Goal: Task Accomplishment & Management: Use online tool/utility

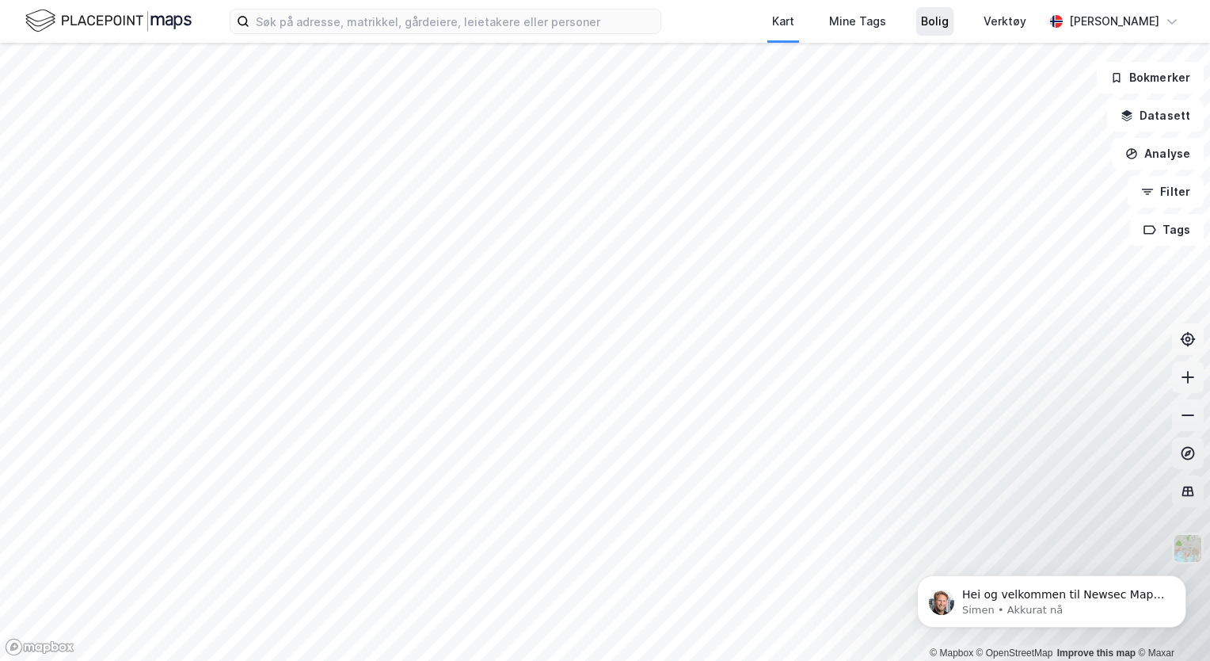
click at [942, 20] on div "Bolig" at bounding box center [935, 21] width 28 height 19
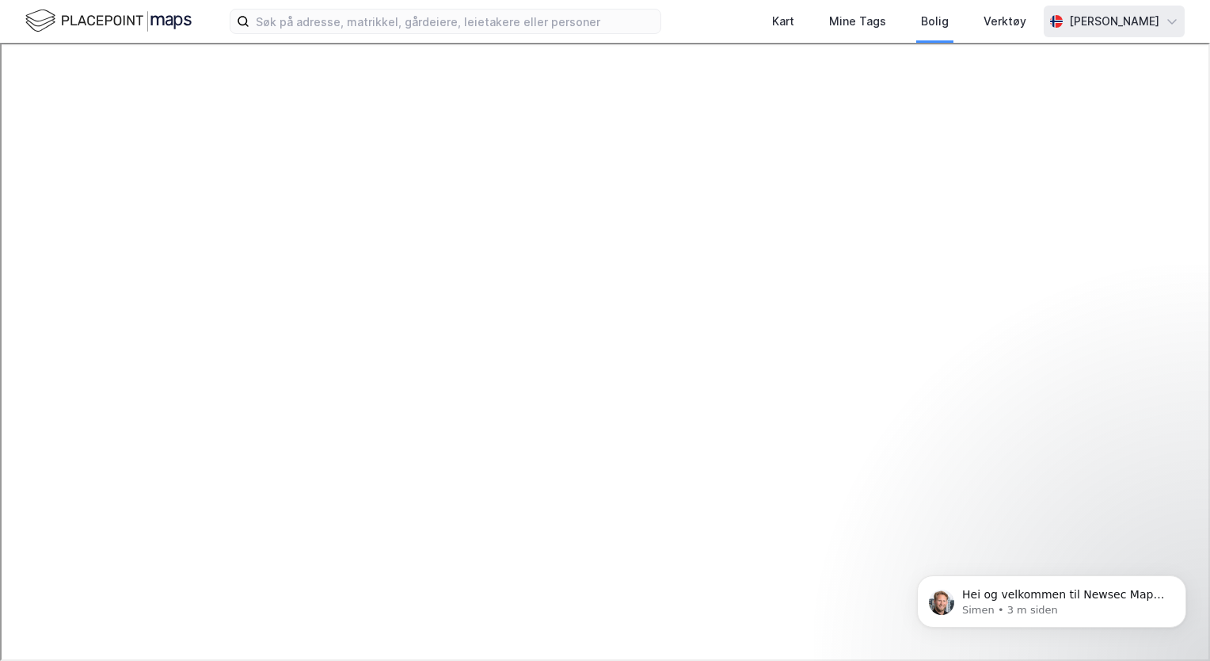
click at [1138, 19] on div "[PERSON_NAME]" at bounding box center [1114, 21] width 90 height 19
click at [1004, 25] on div "Verktøy" at bounding box center [1005, 21] width 43 height 19
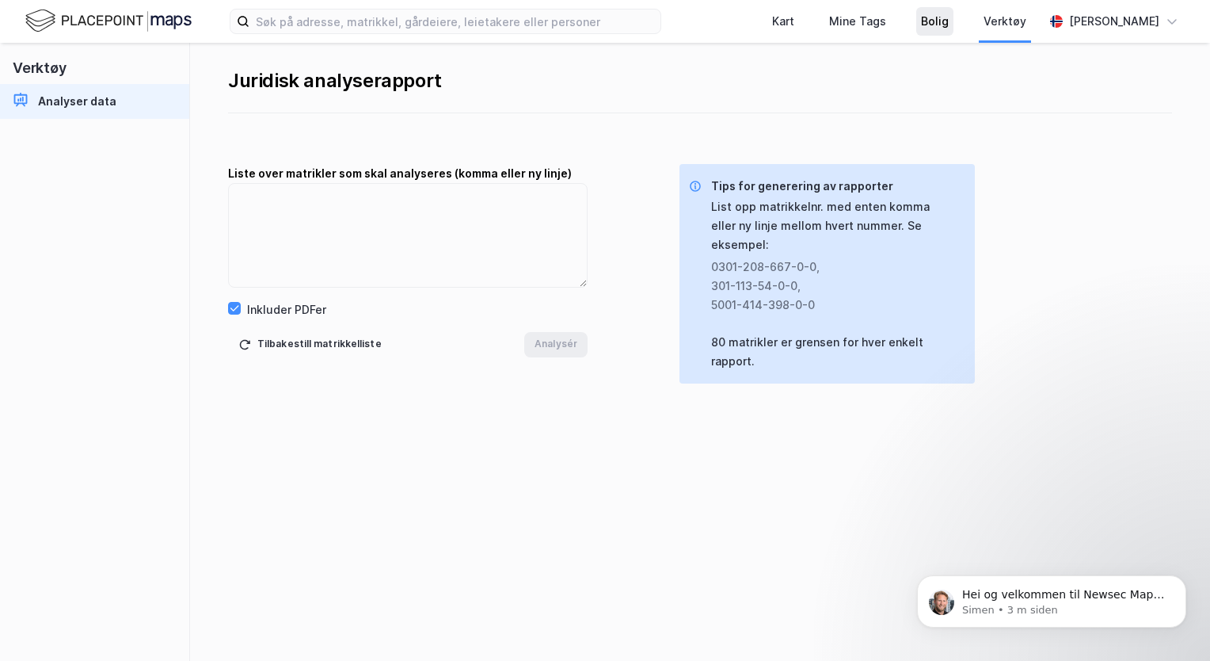
click at [932, 19] on div "Bolig" at bounding box center [935, 21] width 28 height 19
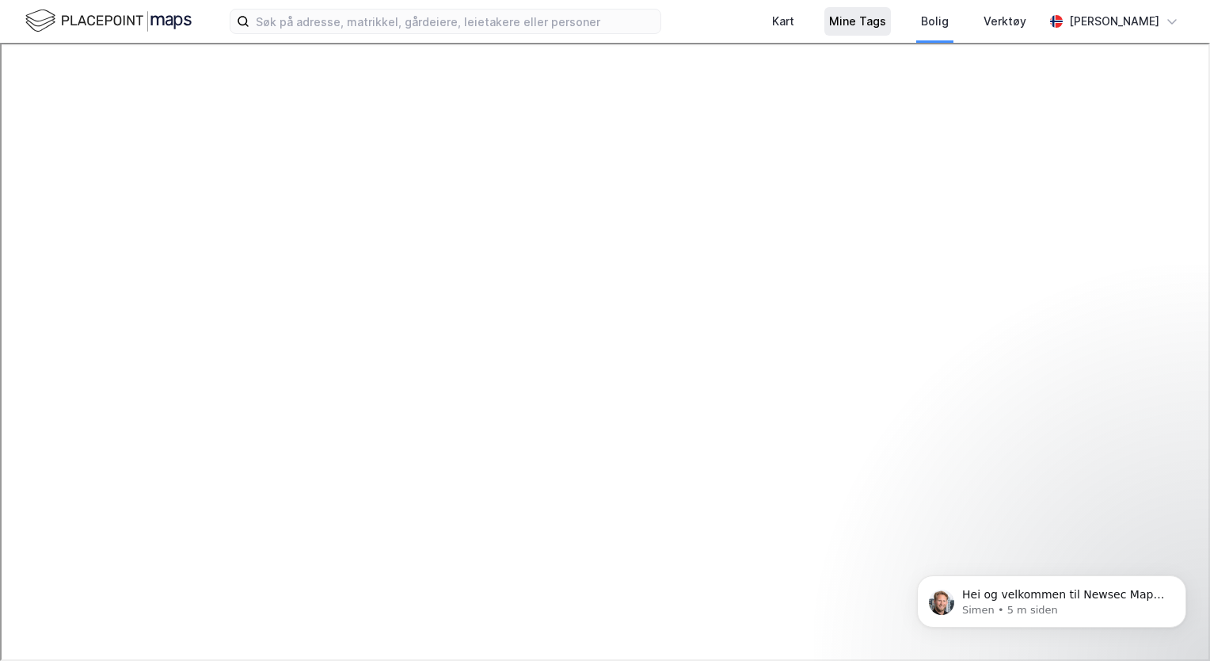
click at [855, 18] on div "Mine Tags" at bounding box center [857, 21] width 57 height 19
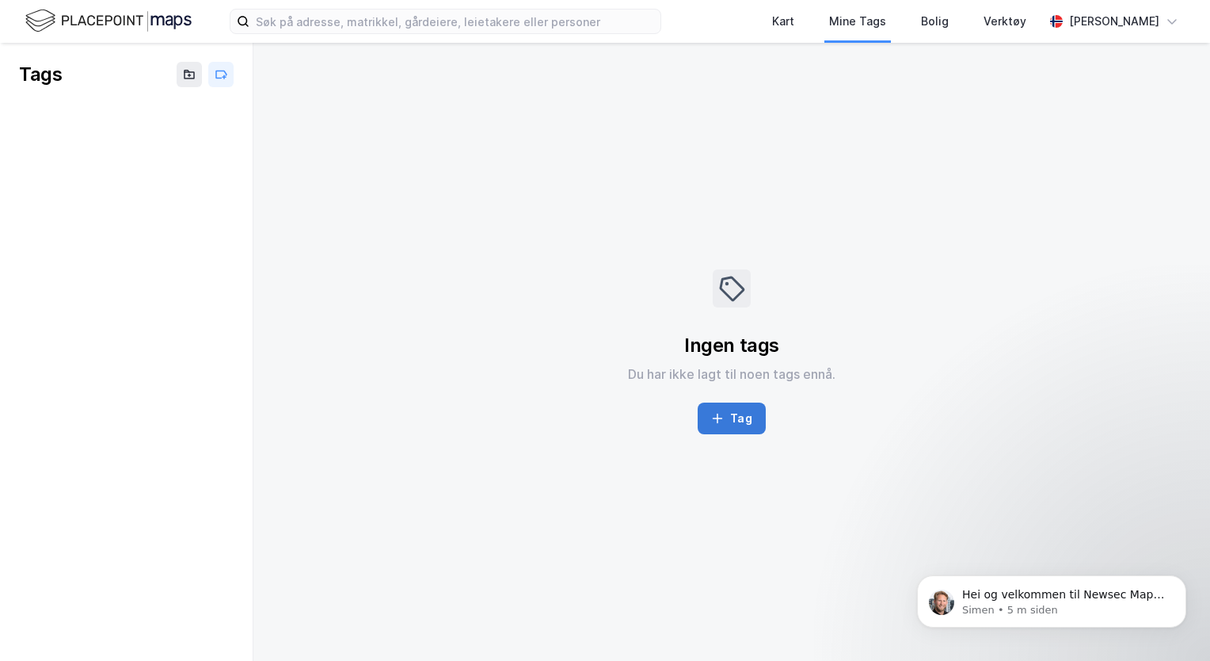
click at [734, 422] on button "Tag" at bounding box center [731, 418] width 67 height 32
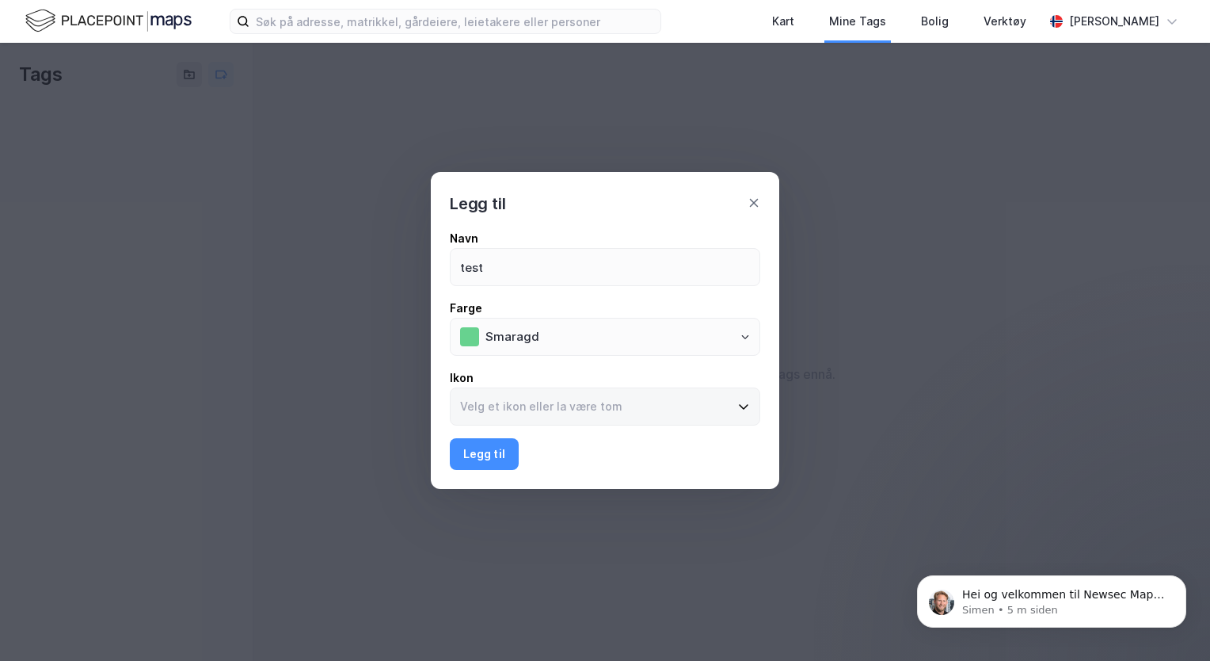
type input "test"
click at [510, 409] on input at bounding box center [596, 406] width 290 height 36
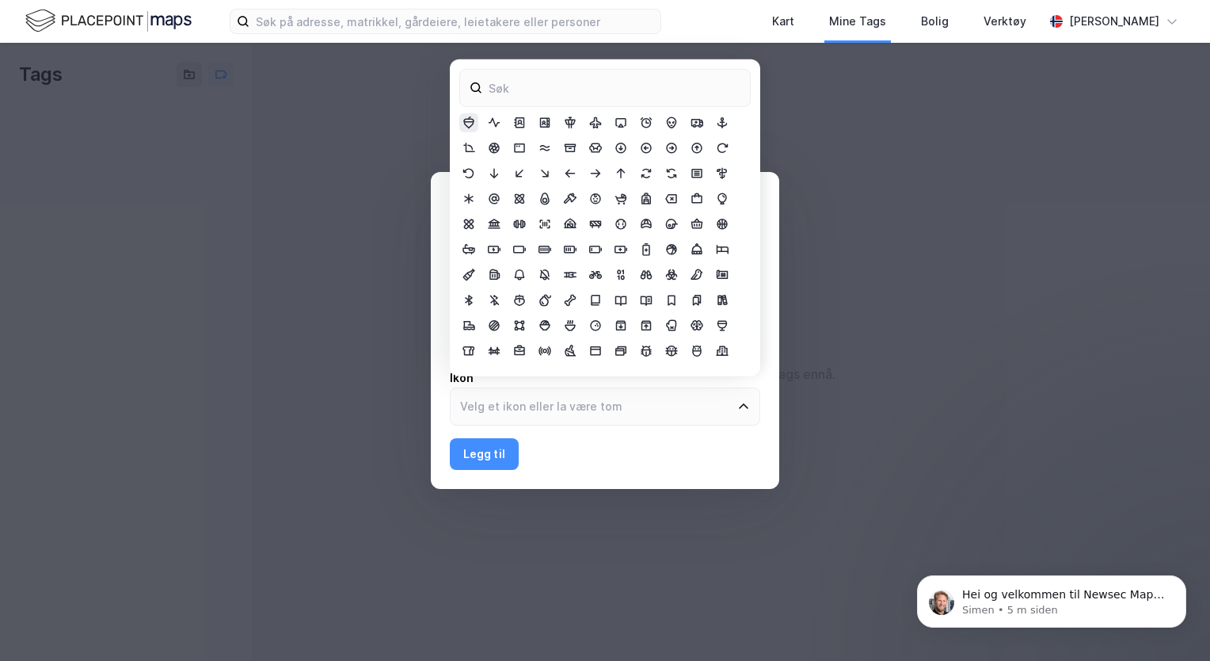
click at [469, 119] on icon at bounding box center [468, 122] width 11 height 13
type input "Acorn"
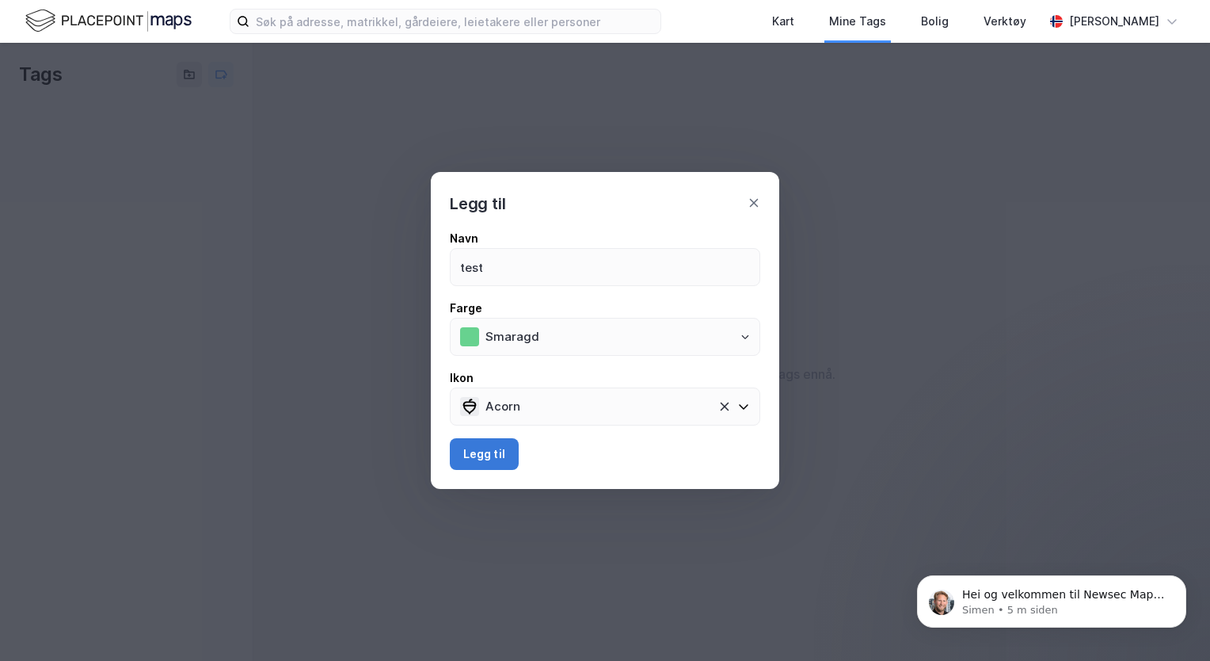
click at [480, 459] on button "Legg til" at bounding box center [484, 454] width 69 height 32
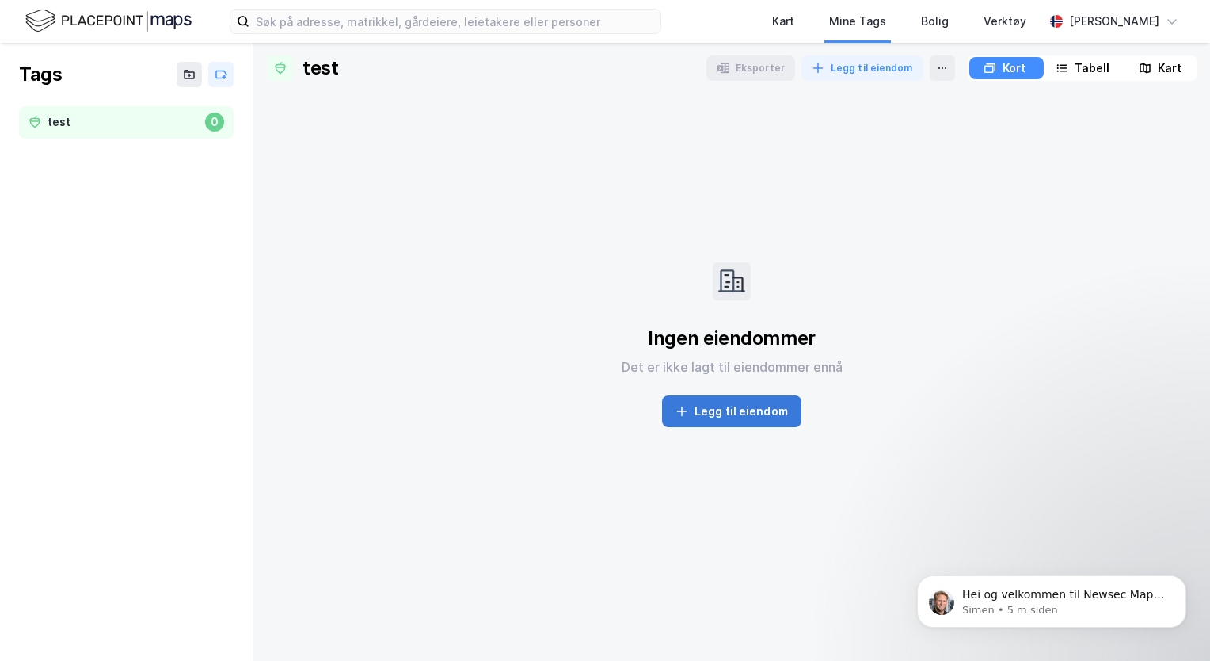
click at [722, 404] on button "Legg til eiendom" at bounding box center [731, 411] width 139 height 32
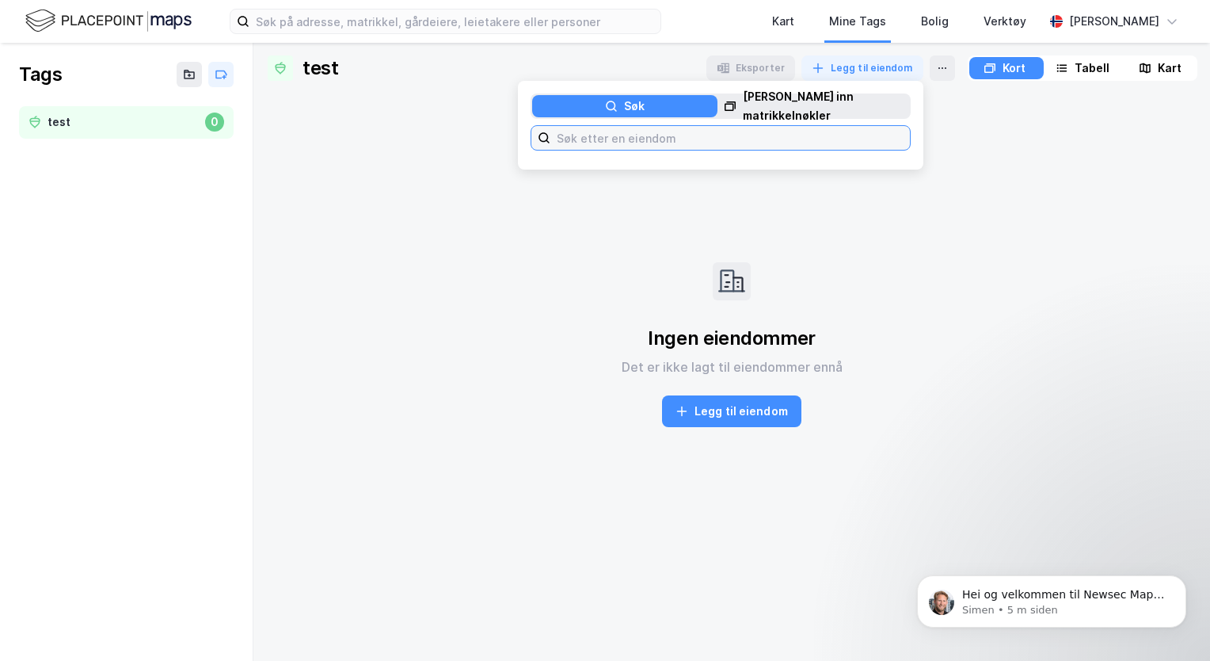
click at [630, 143] on input at bounding box center [730, 138] width 360 height 24
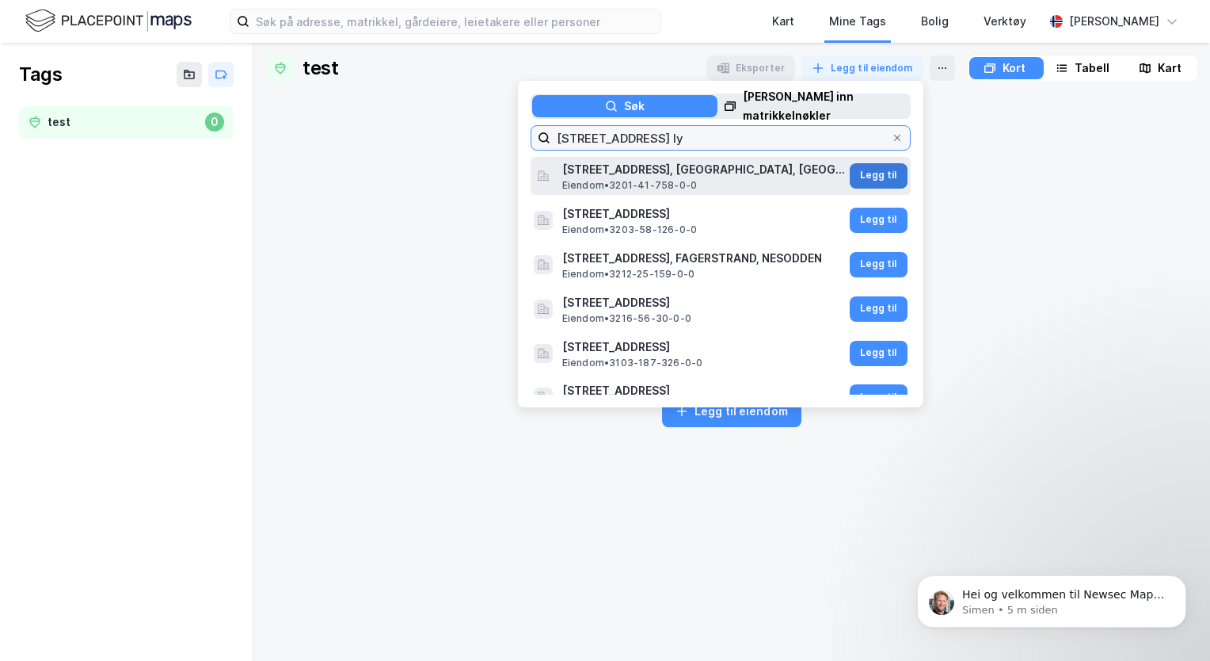
type input "[STREET_ADDRESS] ly"
click at [852, 177] on button "Legg til" at bounding box center [879, 175] width 58 height 25
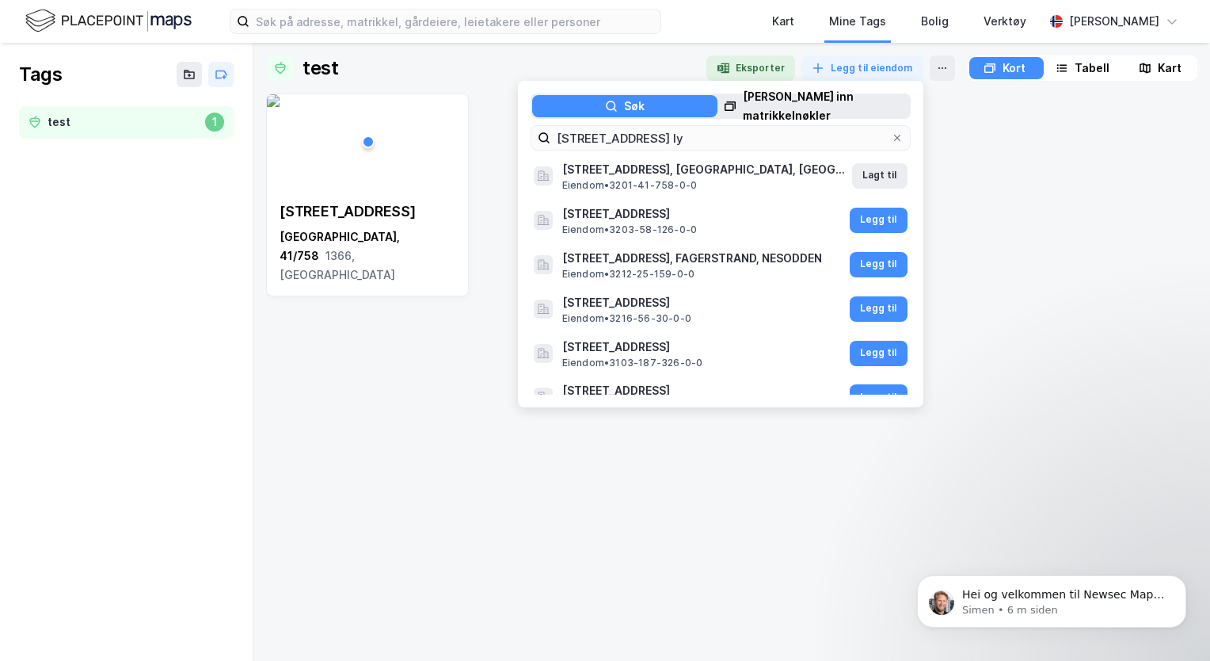
click at [307, 472] on div "[STREET_ADDRESS]" at bounding box center [731, 370] width 931 height 554
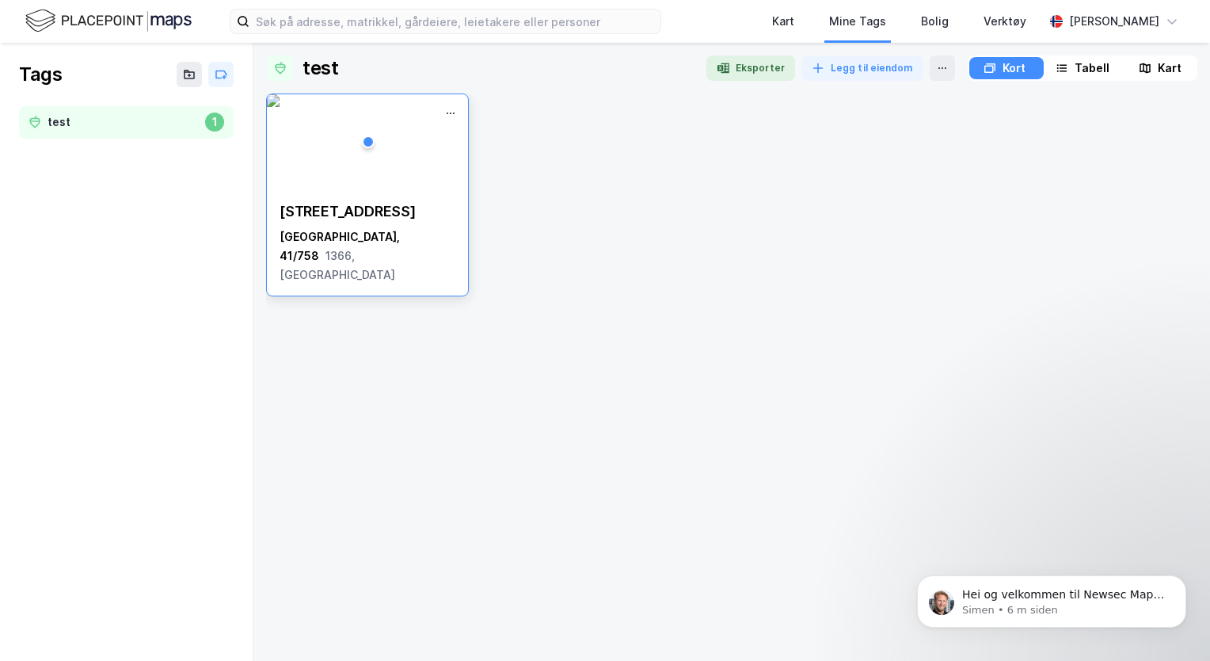
click at [280, 107] on img at bounding box center [273, 100] width 13 height 13
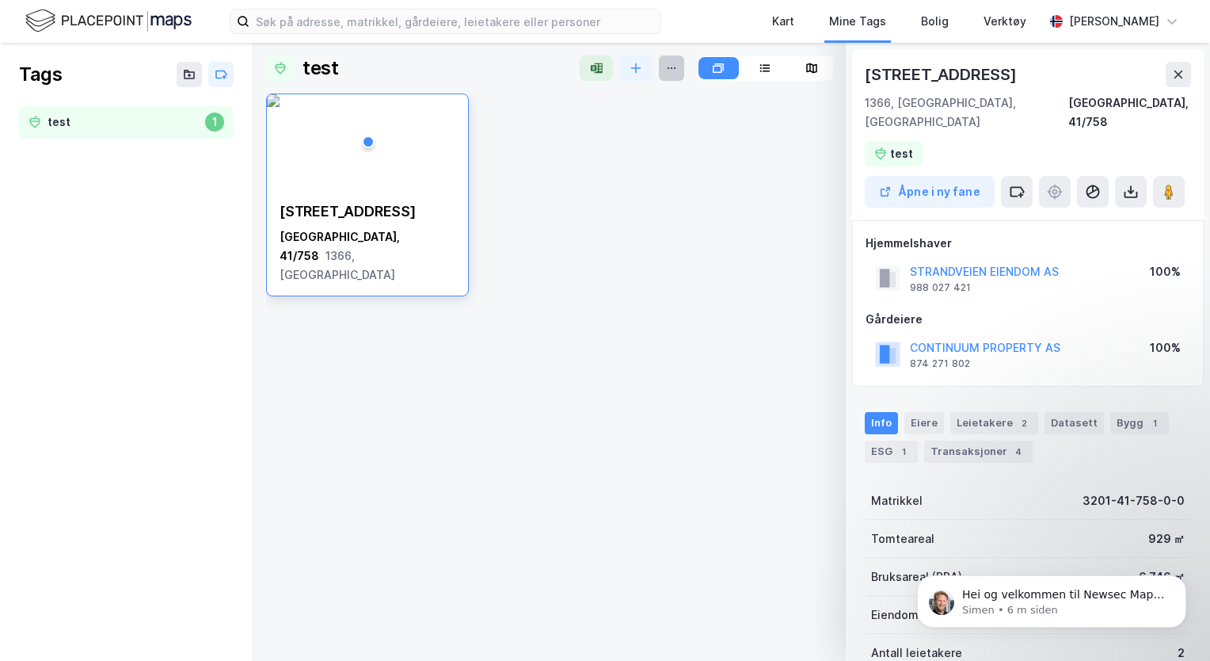
click at [677, 68] on button at bounding box center [671, 67] width 25 height 25
click at [601, 69] on icon "button" at bounding box center [599, 68] width 8 height 10
click at [764, 67] on icon at bounding box center [766, 68] width 13 height 13
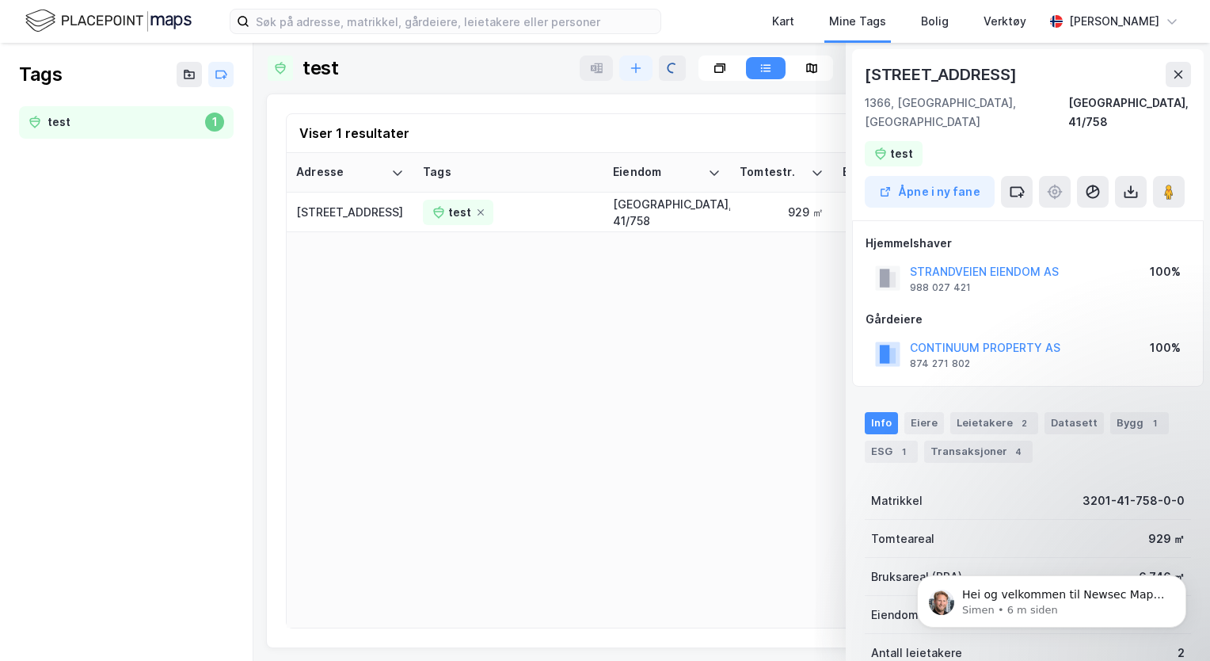
click at [809, 67] on icon at bounding box center [811, 68] width 5 height 10
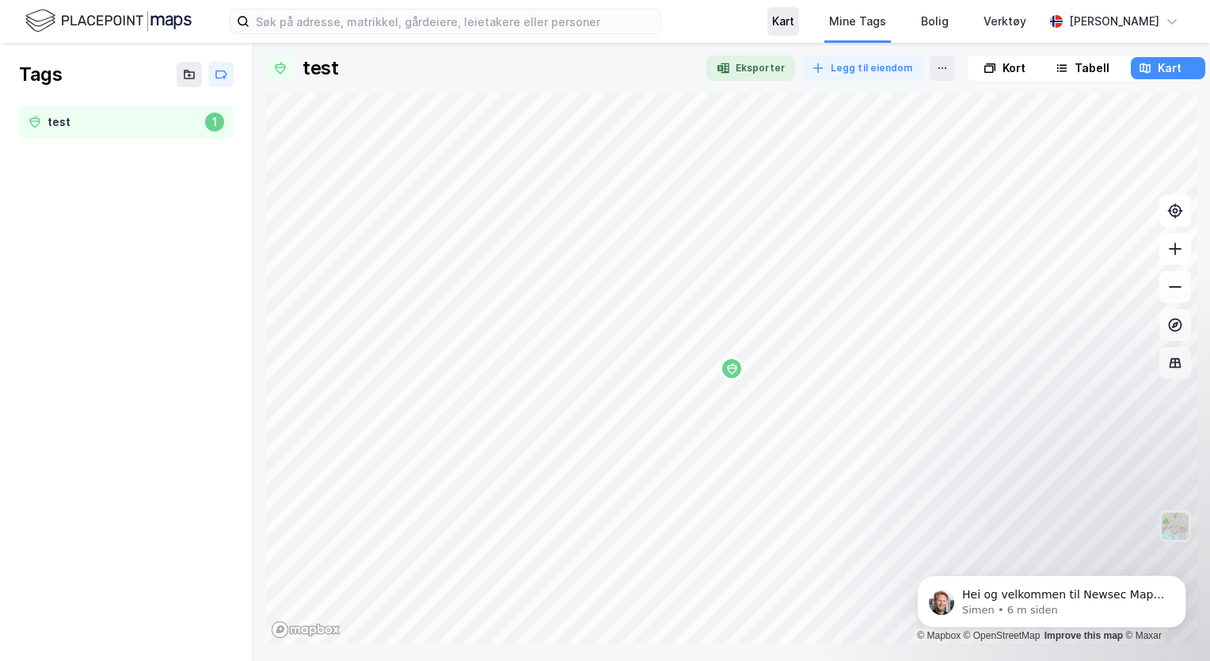
click at [783, 24] on div "Kart" at bounding box center [783, 21] width 22 height 19
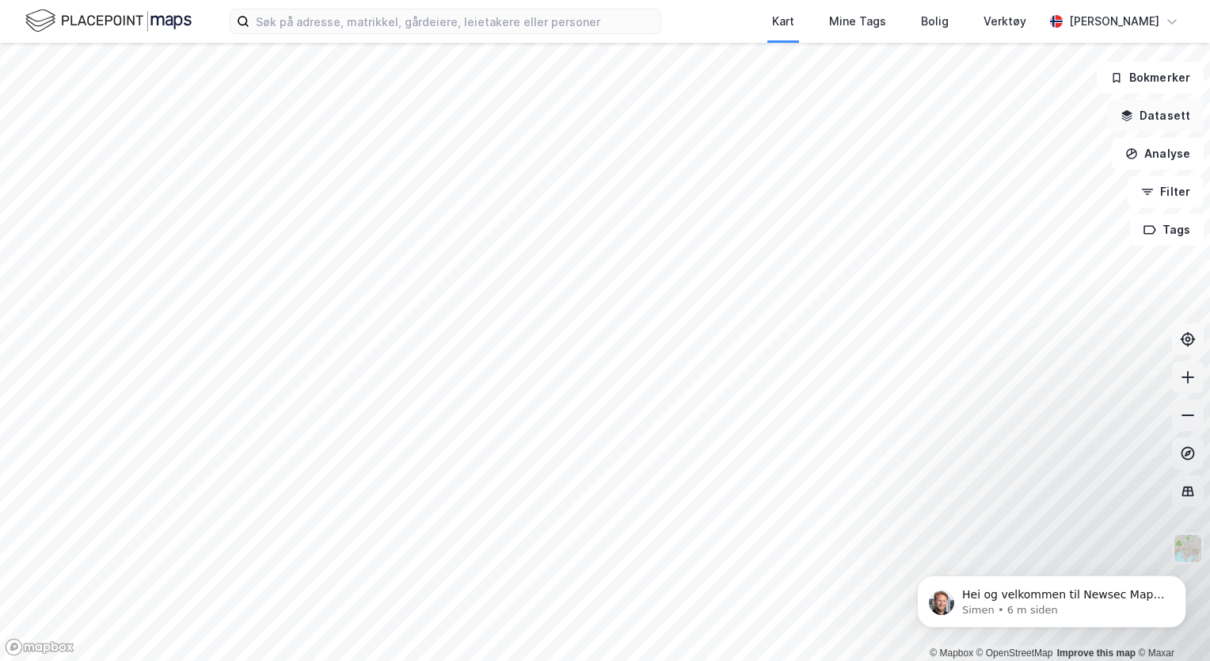
click at [1145, 116] on button "Datasett" at bounding box center [1155, 116] width 97 height 32
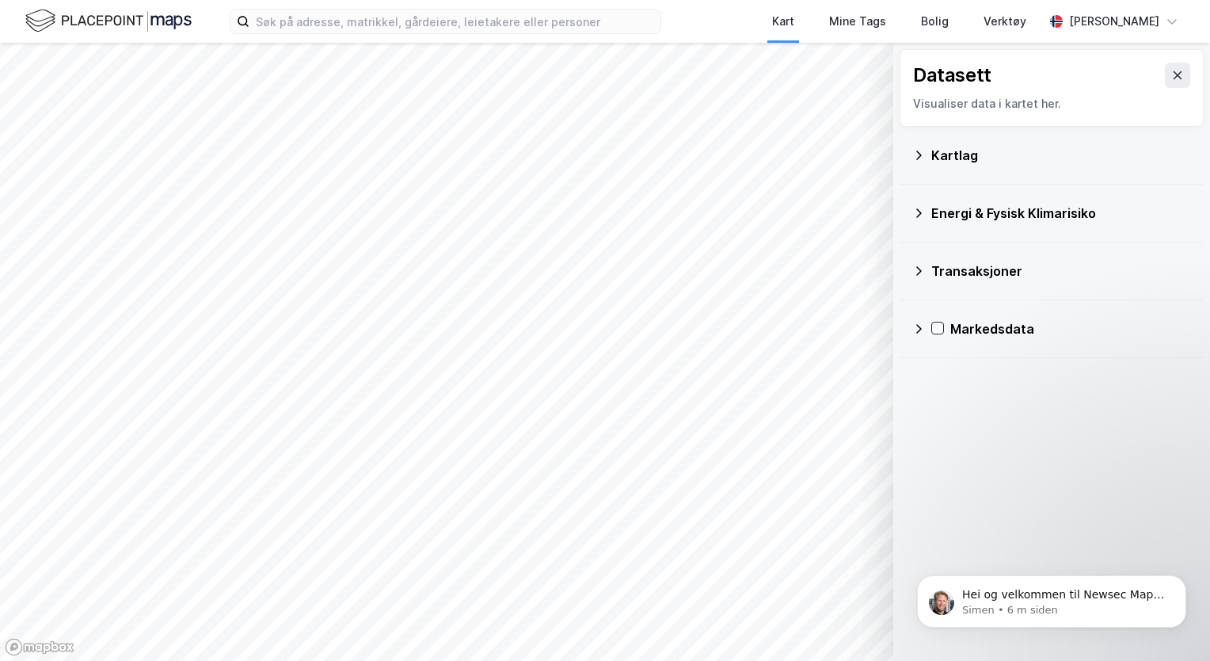
click at [952, 160] on div "Kartlag" at bounding box center [1061, 155] width 260 height 19
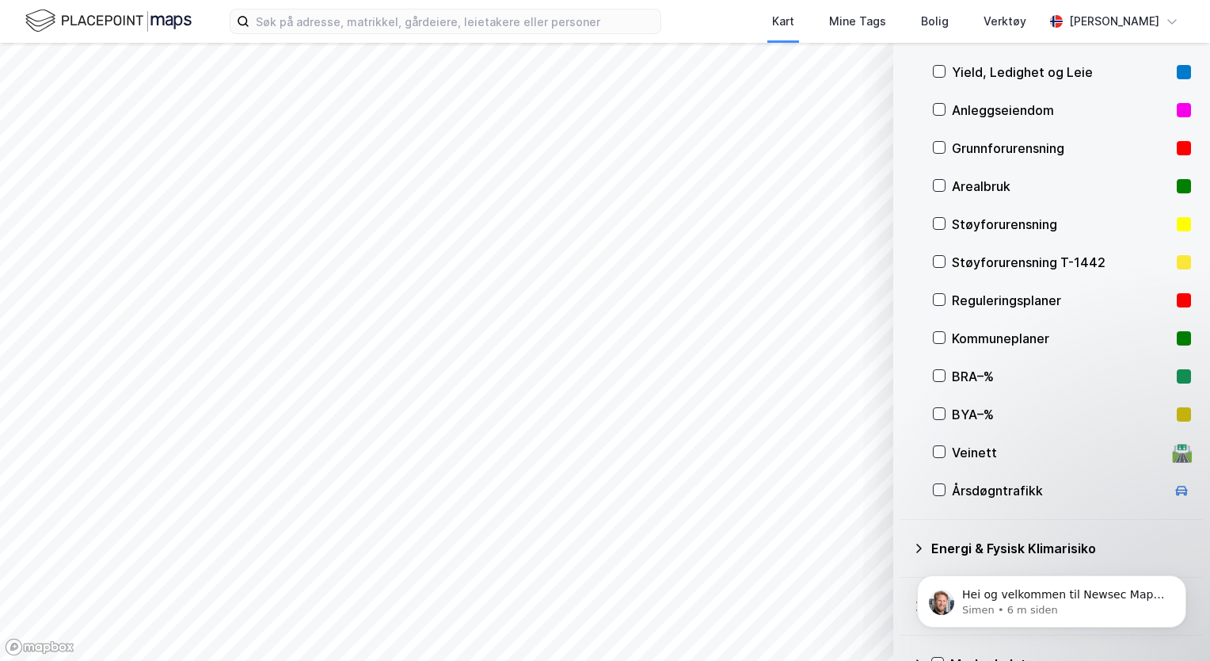
scroll to position [158, 0]
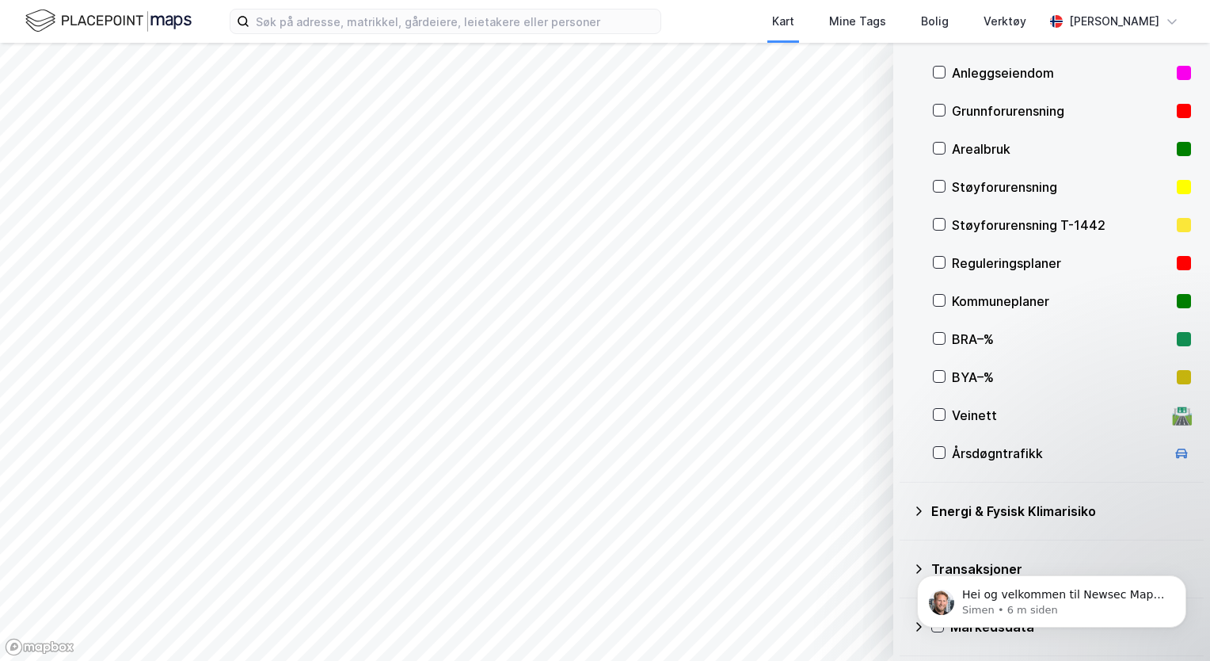
click at [960, 509] on div "Energi & Fysisk Klimarisiko" at bounding box center [1061, 510] width 260 height 19
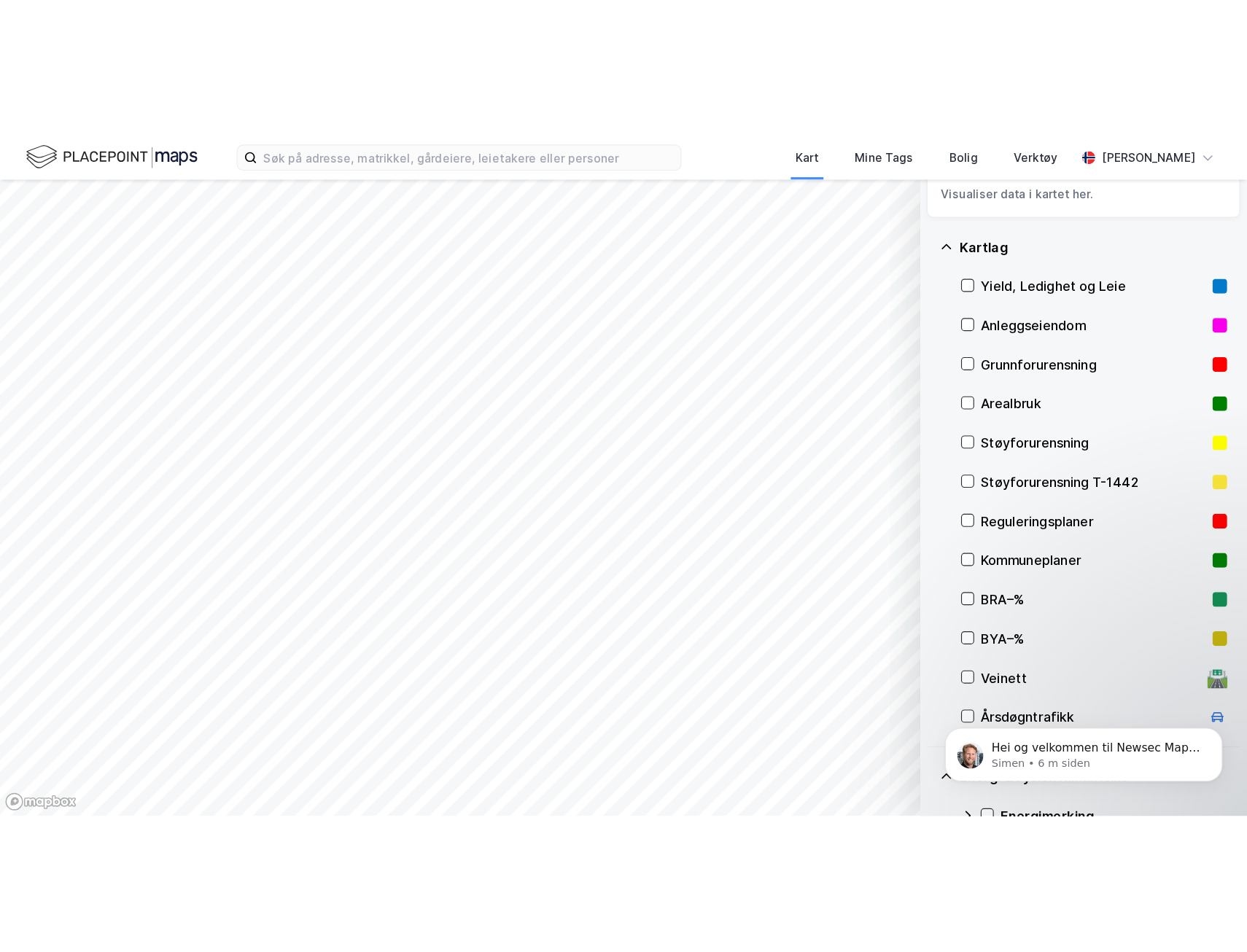
scroll to position [0, 0]
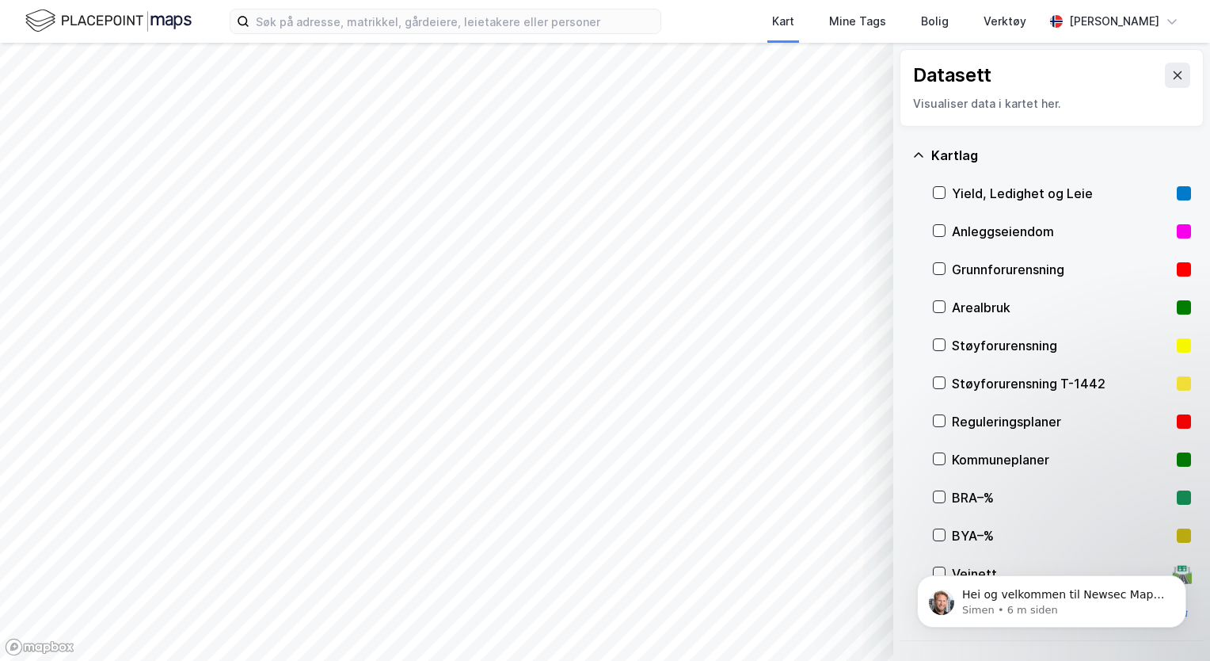
click at [977, 303] on div "Arealbruk" at bounding box center [1061, 307] width 219 height 19
click at [789, 20] on div "Kart" at bounding box center [783, 21] width 22 height 19
click at [786, 32] on div "Kart" at bounding box center [783, 21] width 32 height 29
click at [786, 23] on div "Kart" at bounding box center [783, 21] width 22 height 19
click at [1171, 69] on icon at bounding box center [1177, 75] width 13 height 13
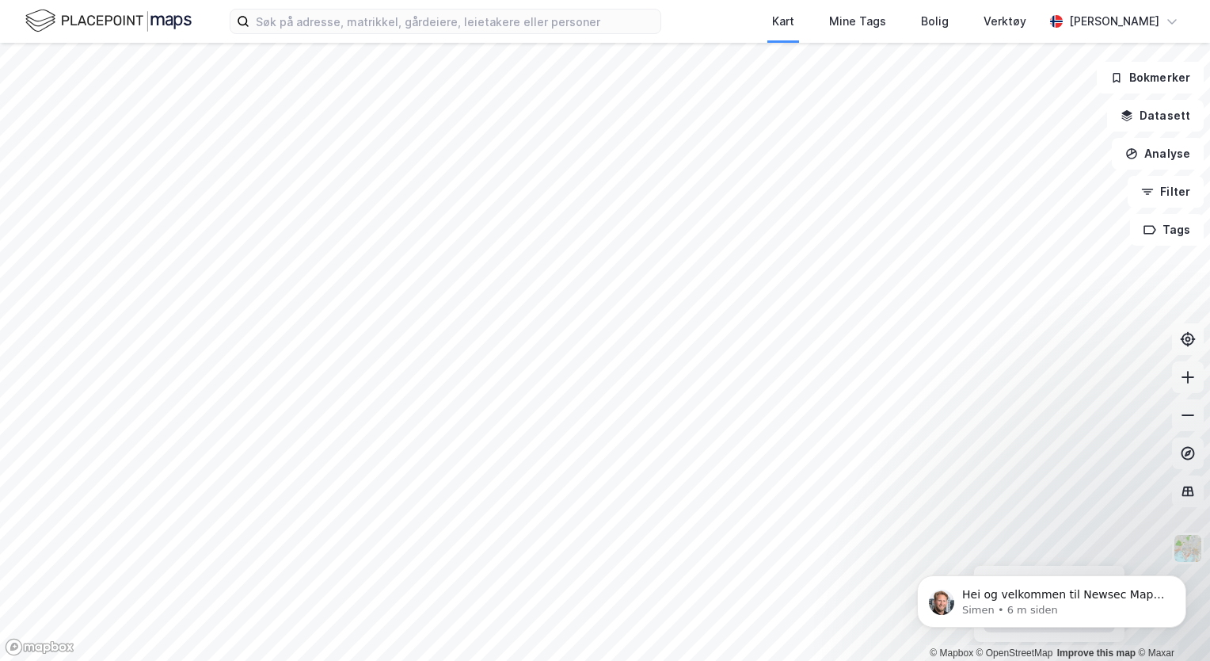
click at [1185, 548] on body "Hei og velkommen til Newsec Maps, Rune Om det er du lurer på så er det bare å t…" at bounding box center [1052, 597] width 304 height 98
click at [1175, 551] on div "Hei og velkommen til Newsec Maps, Rune Om det er du lurer på så er det bare å t…" at bounding box center [1051, 528] width 291 height 198
click at [1183, 580] on icon "Dismiss notification" at bounding box center [1182, 580] width 6 height 6
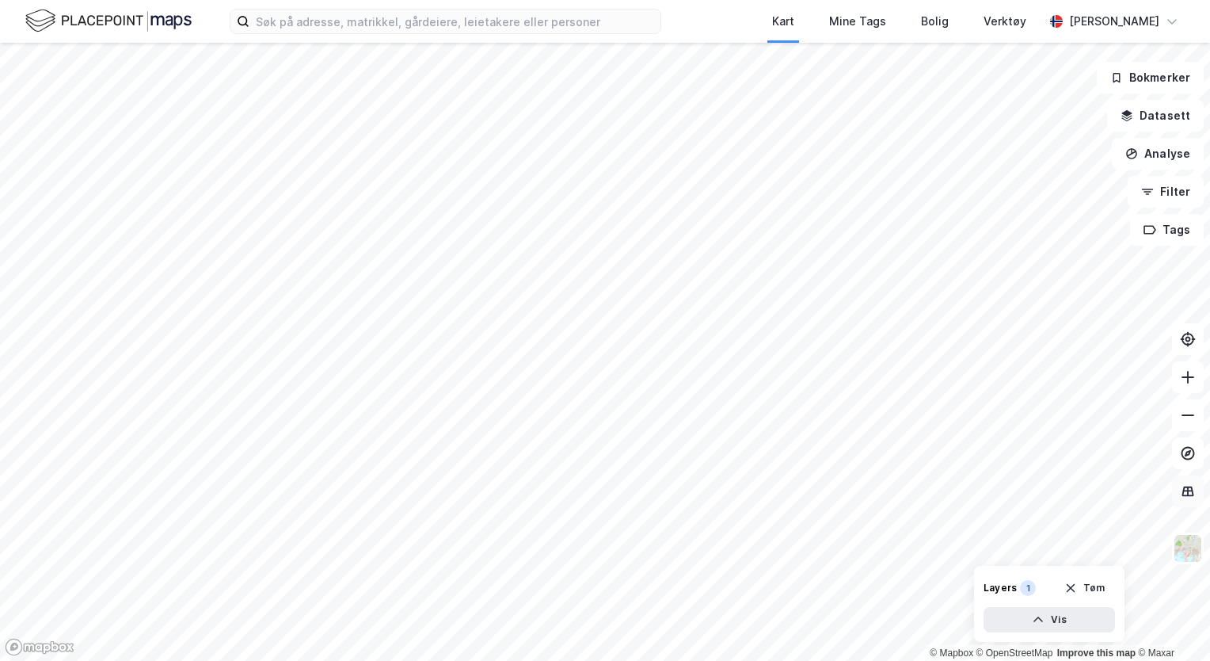
click at [1188, 493] on icon at bounding box center [1188, 490] width 2 height 9
click at [1189, 454] on icon at bounding box center [1188, 453] width 6 height 6
click at [1190, 455] on icon at bounding box center [1188, 453] width 16 height 16
click at [1166, 107] on button "Datasett" at bounding box center [1155, 116] width 97 height 32
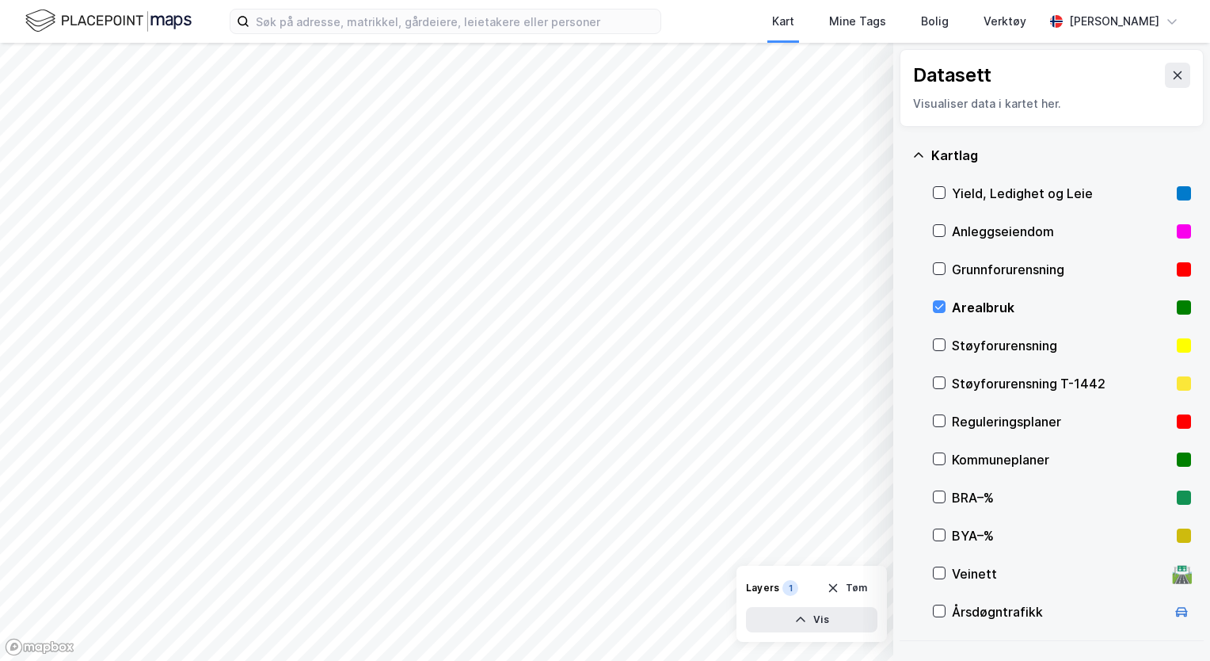
click at [954, 157] on div "Kartlag" at bounding box center [1061, 155] width 260 height 19
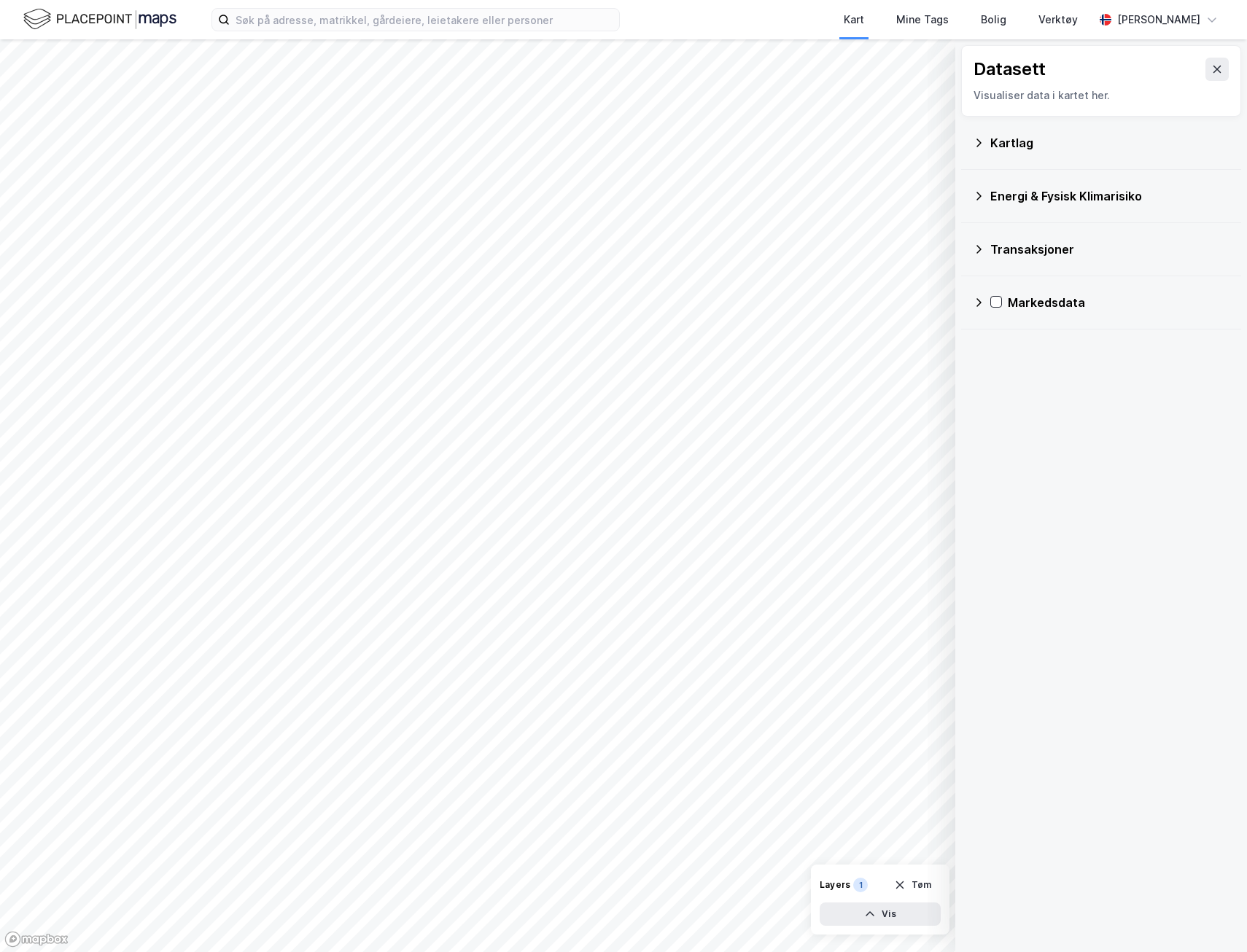
click at [1052, 248] on div "Transaksjoner" at bounding box center [1111, 249] width 239 height 17
click at [1047, 193] on div "Energi & Fysisk Klimarisiko" at bounding box center [1111, 196] width 239 height 17
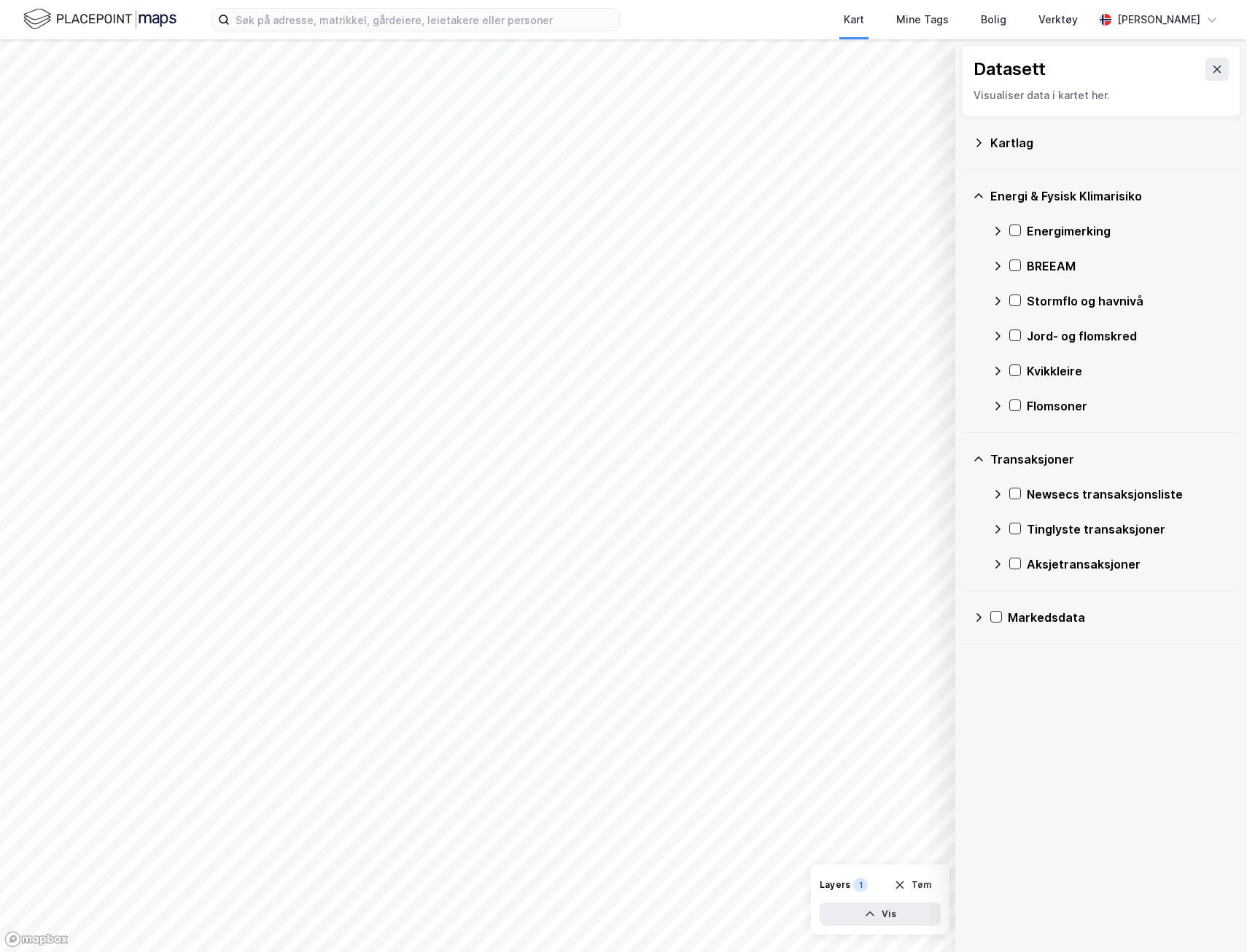
click at [1031, 140] on div "Kartlag" at bounding box center [1111, 143] width 239 height 17
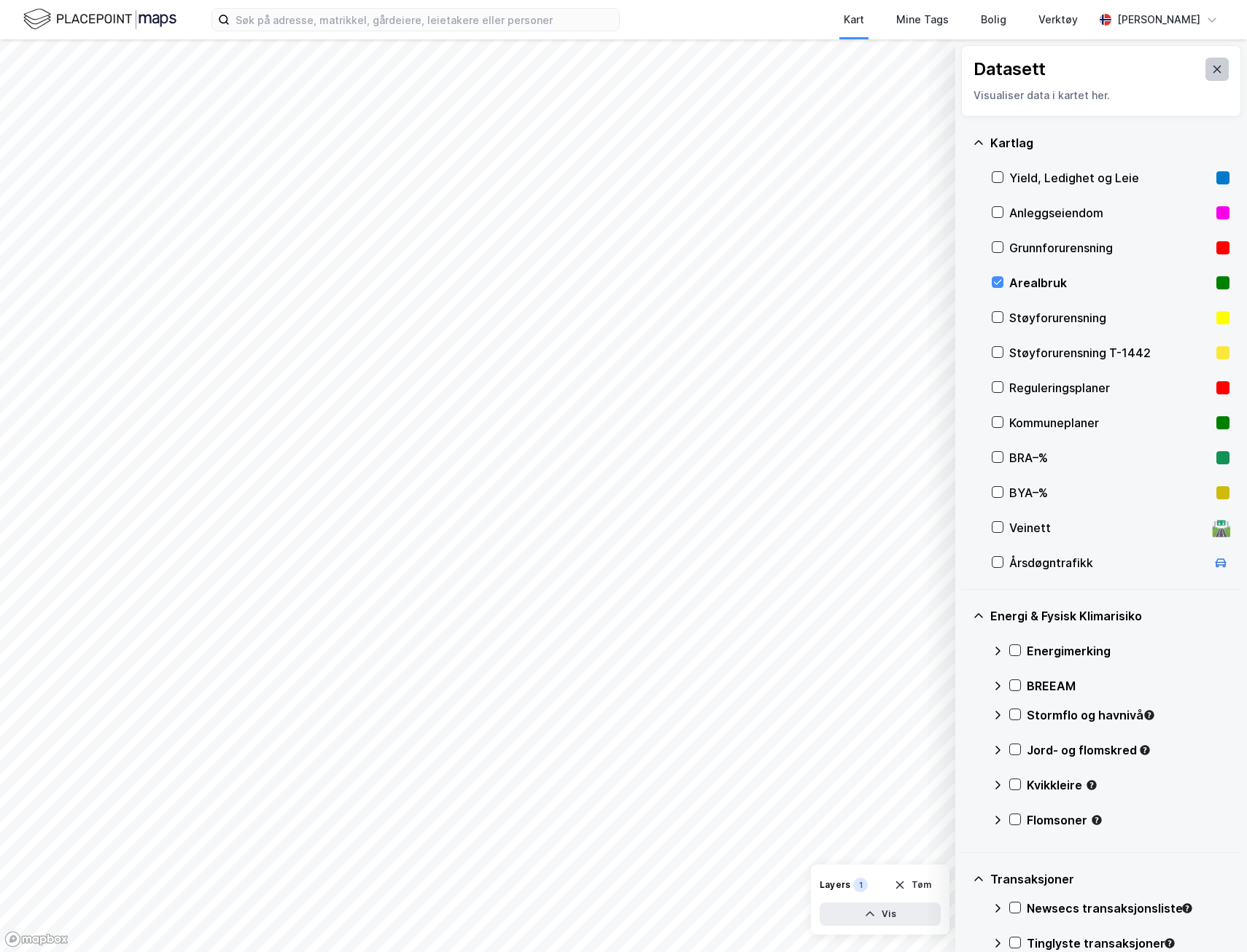
click at [1113, 68] on icon at bounding box center [1218, 69] width 12 height 12
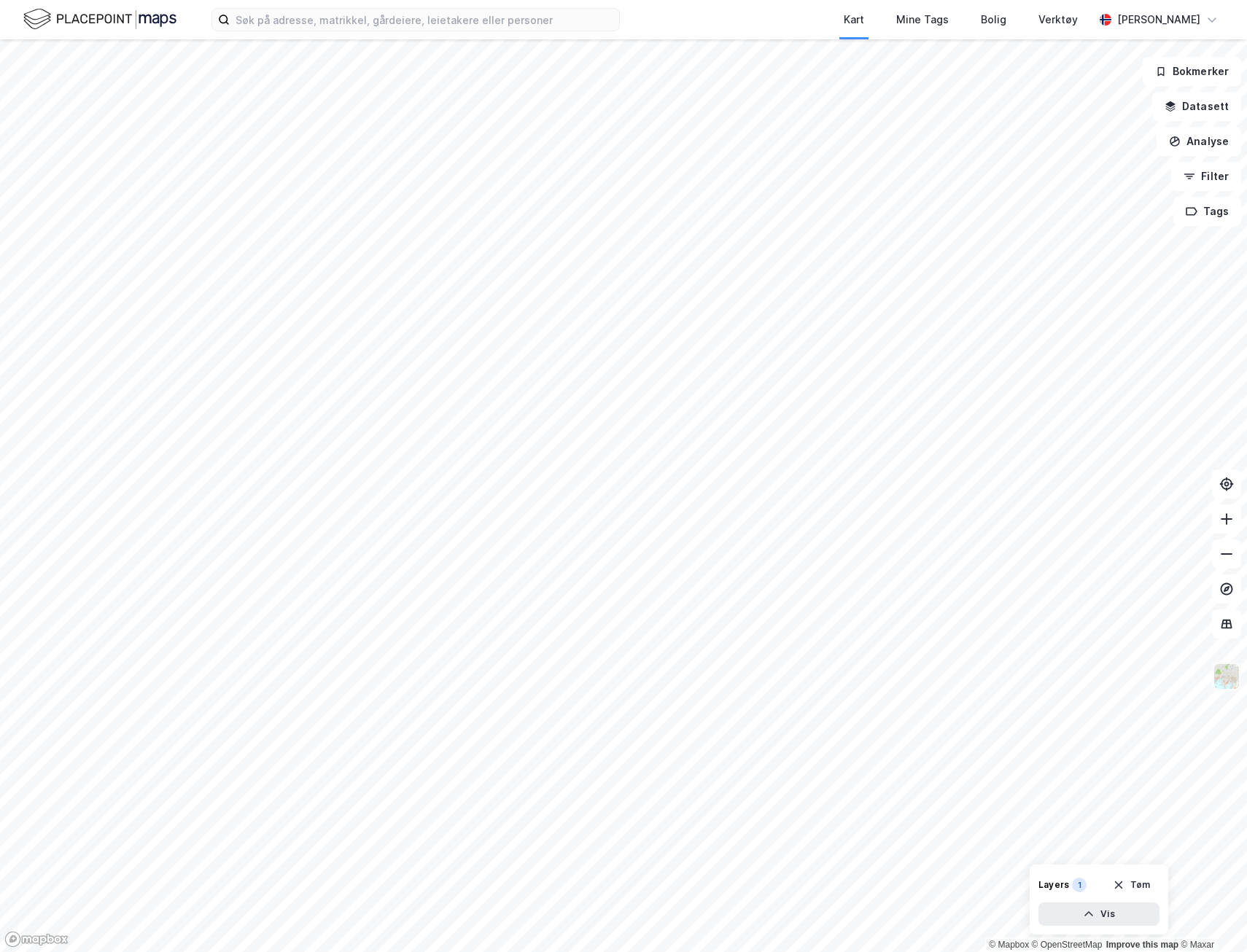
click at [1113, 608] on img at bounding box center [1227, 677] width 28 height 28
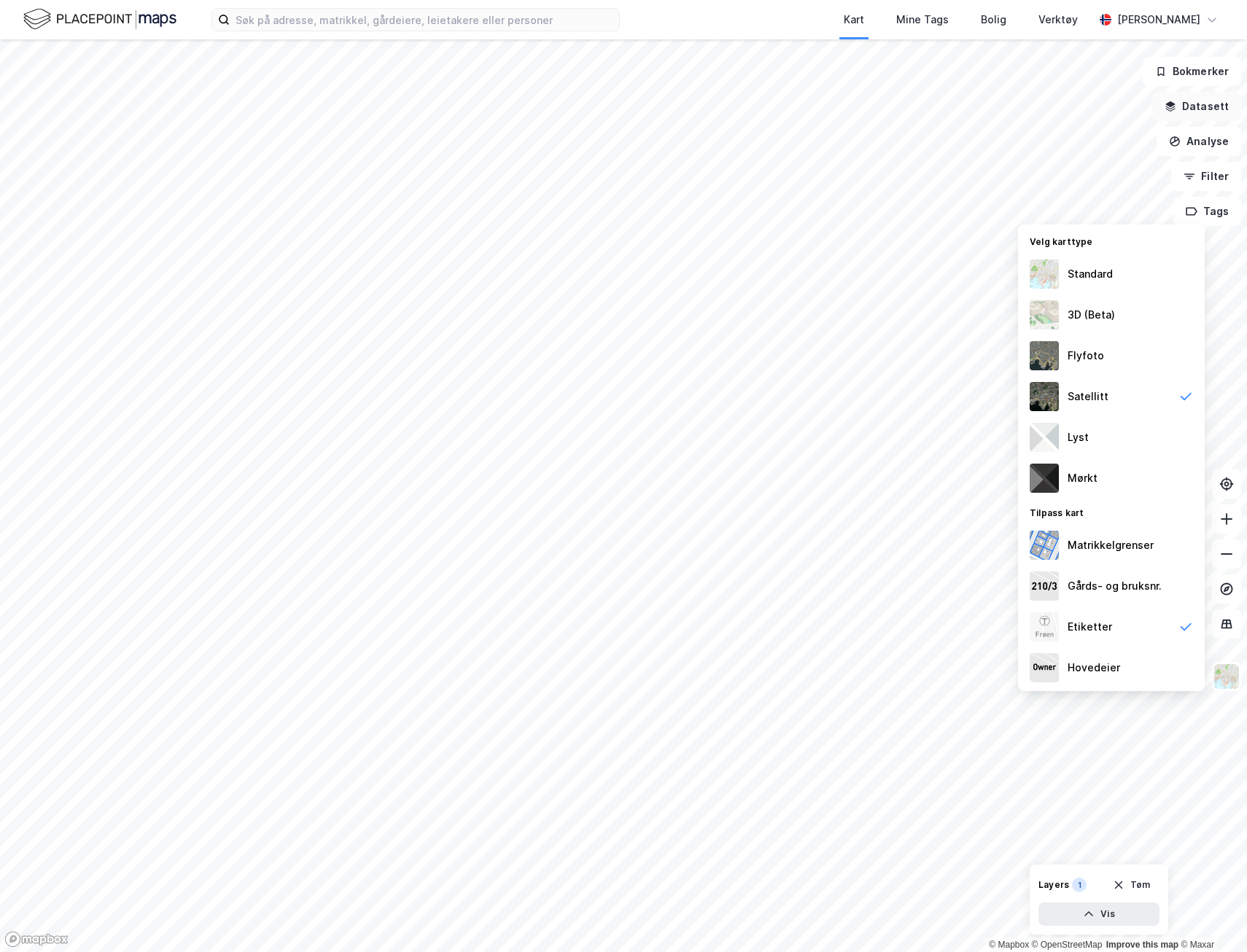
click at [1113, 105] on button "Datasett" at bounding box center [1196, 107] width 89 height 29
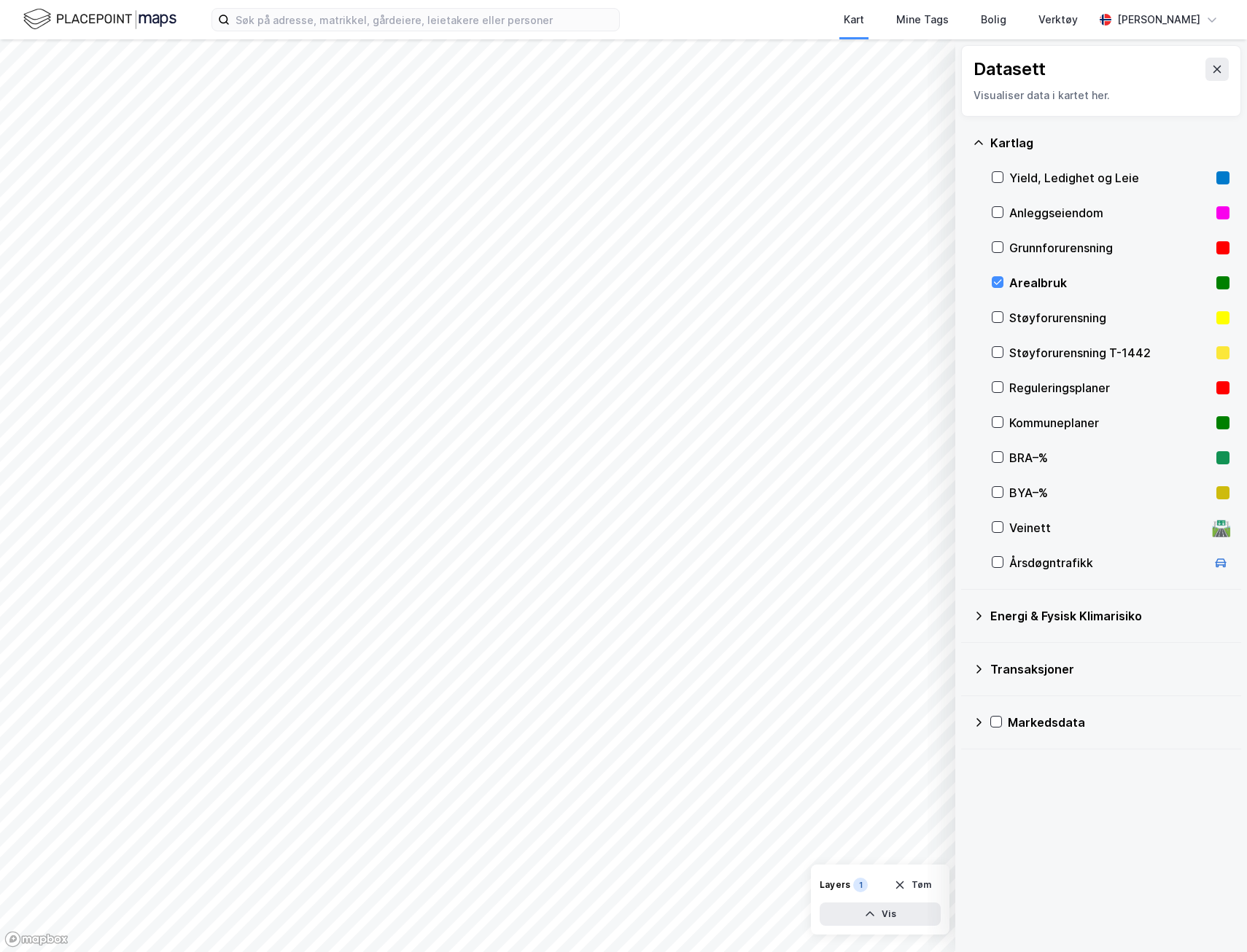
click at [1035, 277] on div "Arealbruk" at bounding box center [1110, 283] width 202 height 17
click at [1113, 64] on icon at bounding box center [1218, 69] width 12 height 12
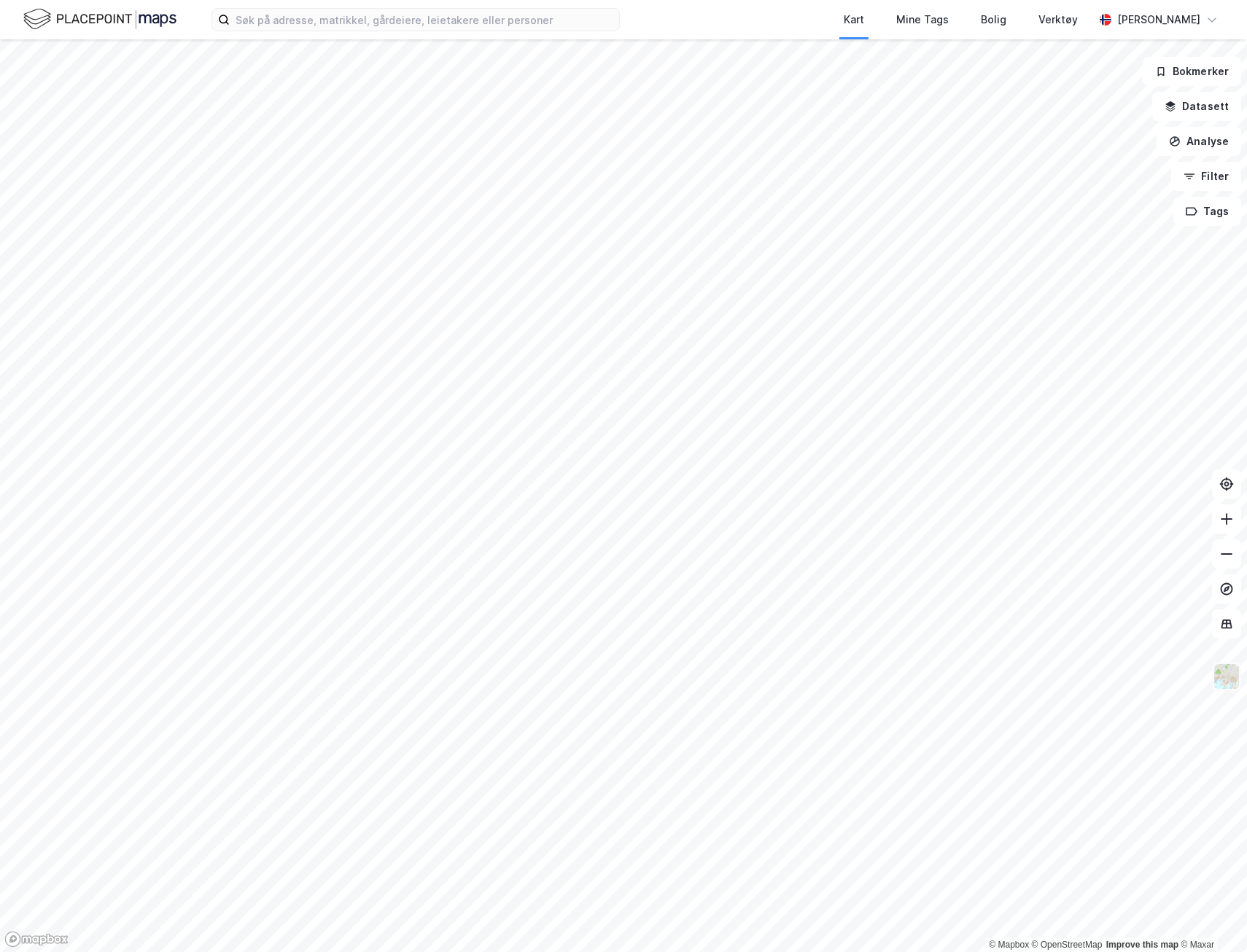
click at [1113, 608] on img at bounding box center [1227, 677] width 28 height 28
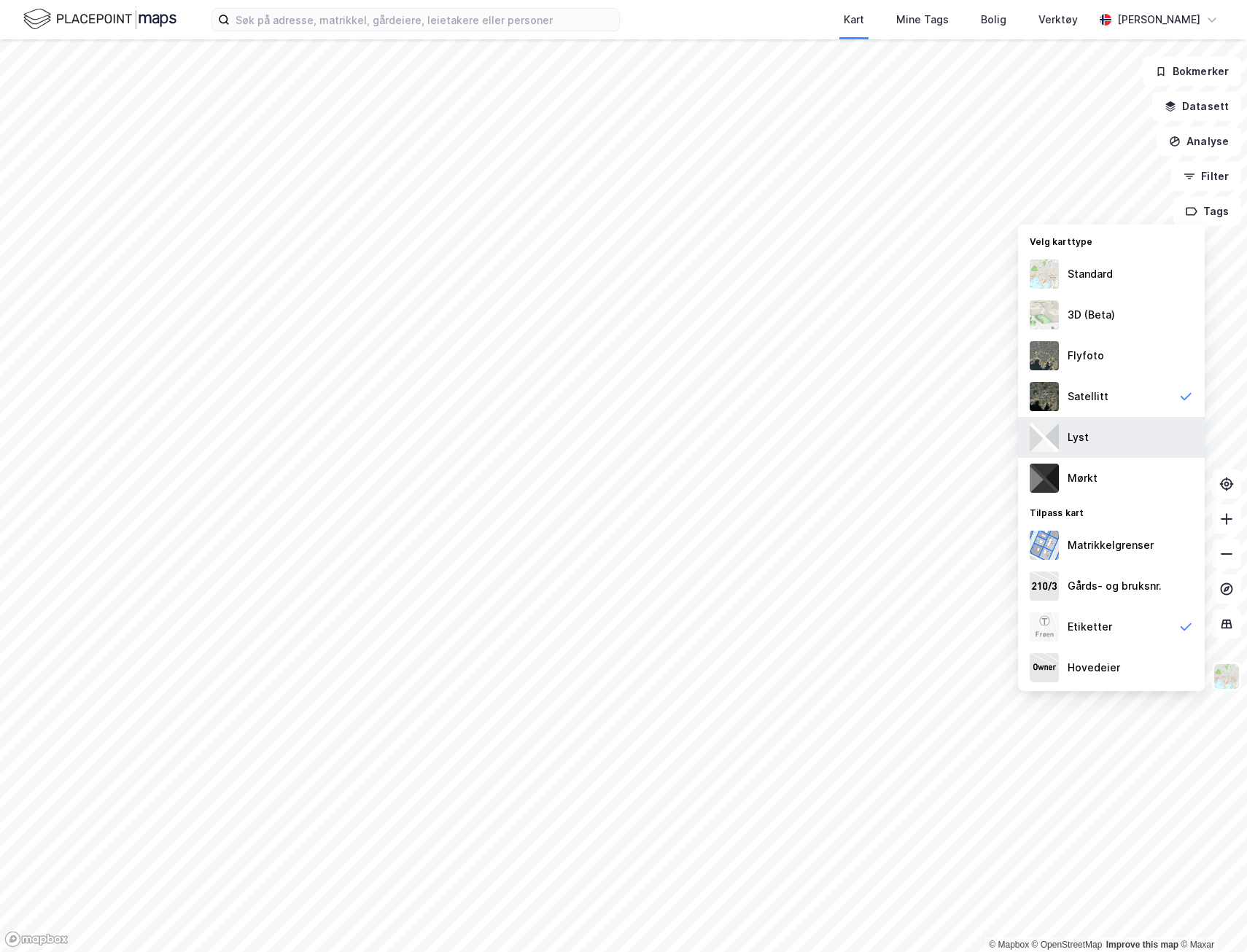
click at [1073, 439] on div "Lyst" at bounding box center [1078, 437] width 21 height 17
click at [1087, 268] on div "Standard" at bounding box center [1090, 273] width 45 height 17
click at [1113, 146] on button "Analyse" at bounding box center [1199, 142] width 85 height 29
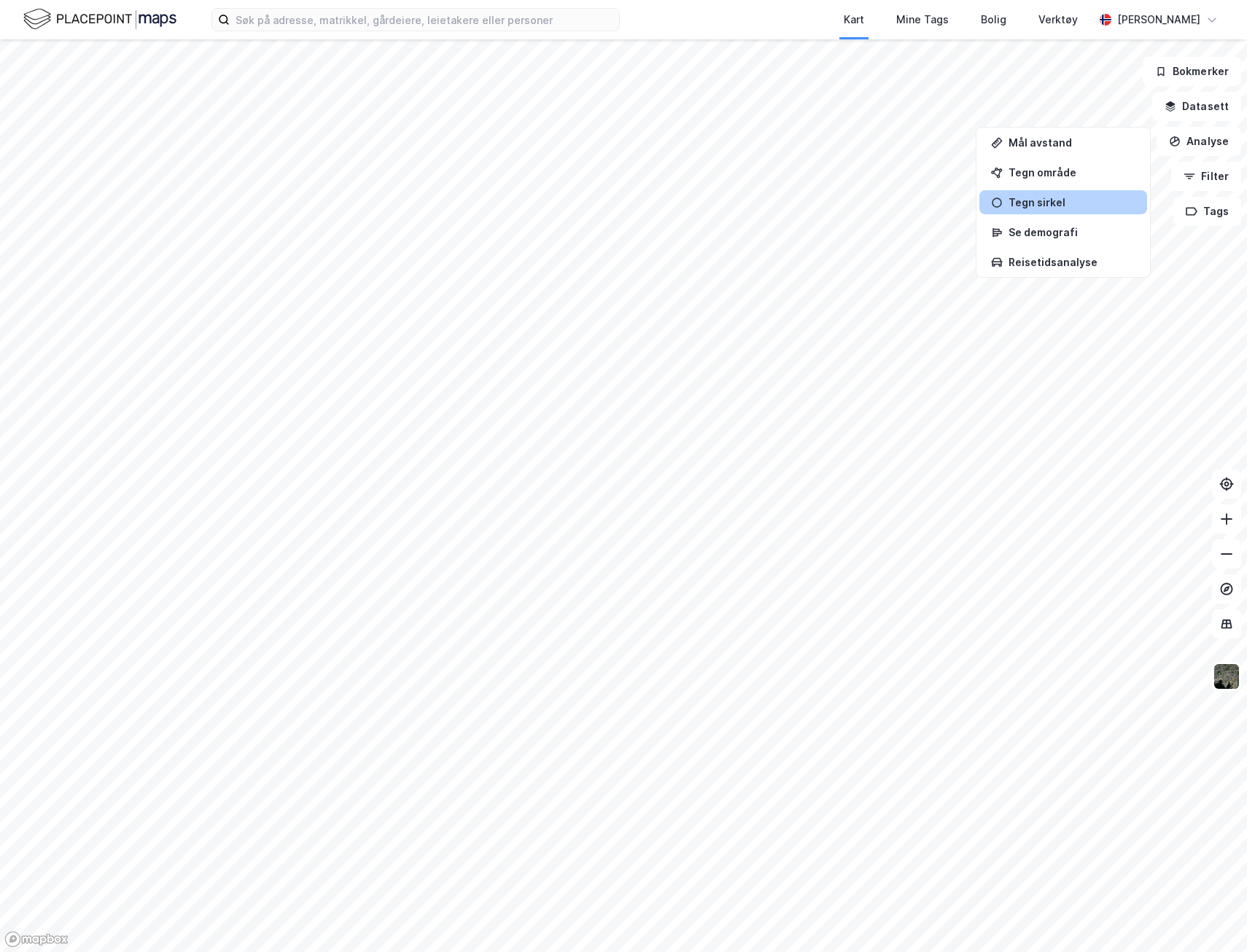
click at [1037, 205] on div "Tegn sirkel" at bounding box center [1072, 202] width 127 height 12
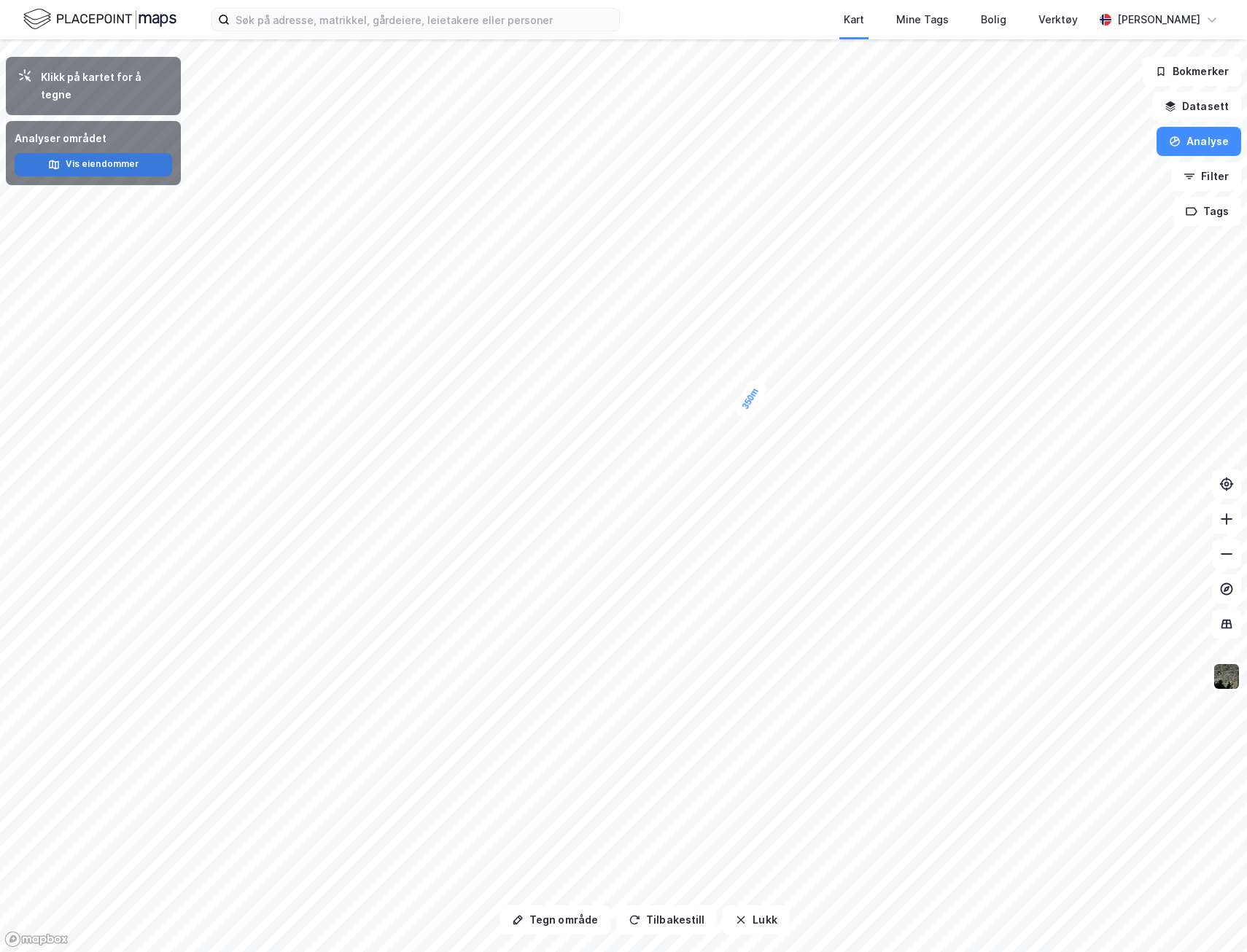
click at [111, 153] on button "Vis eiendommer" at bounding box center [93, 164] width 157 height 23
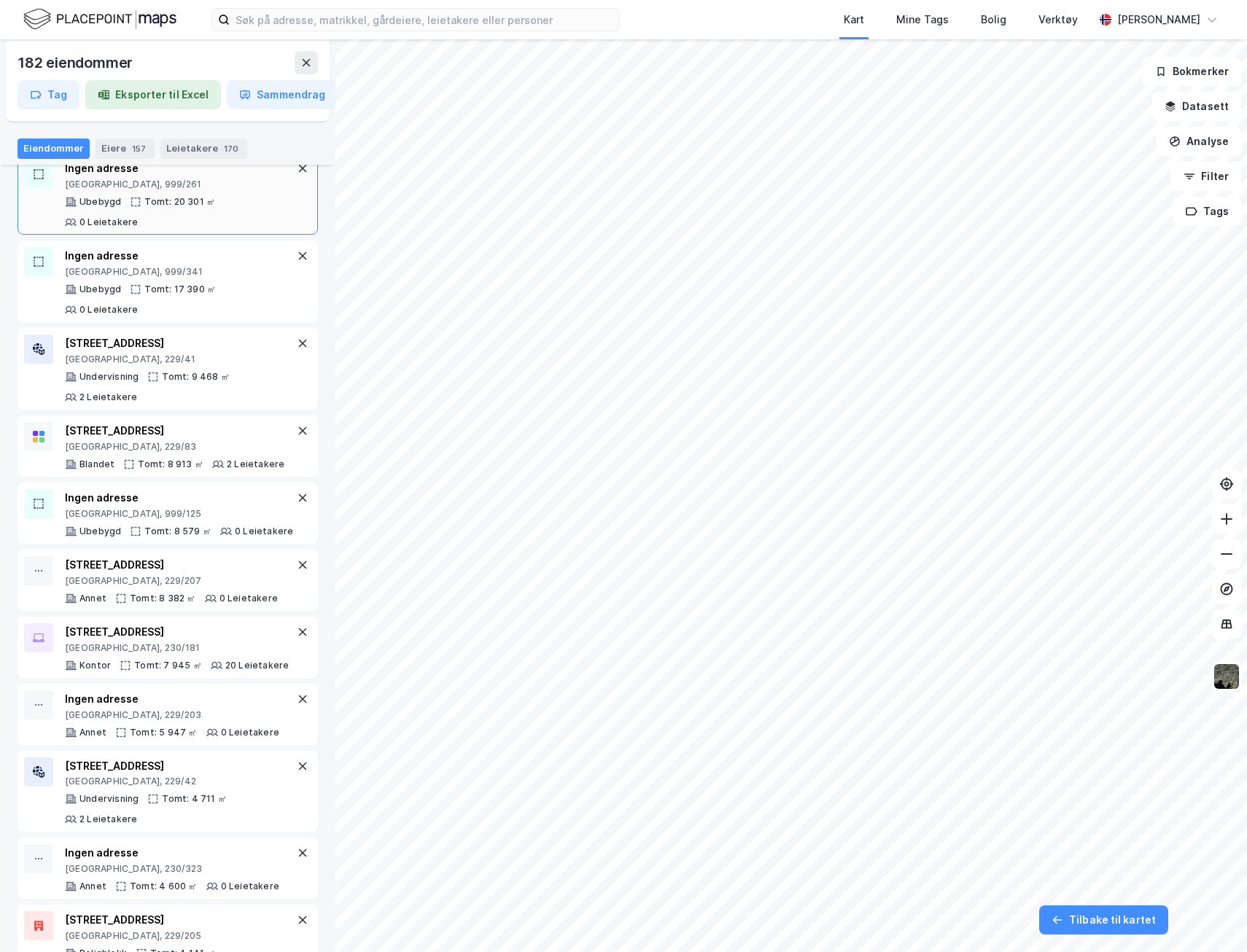
scroll to position [145, 0]
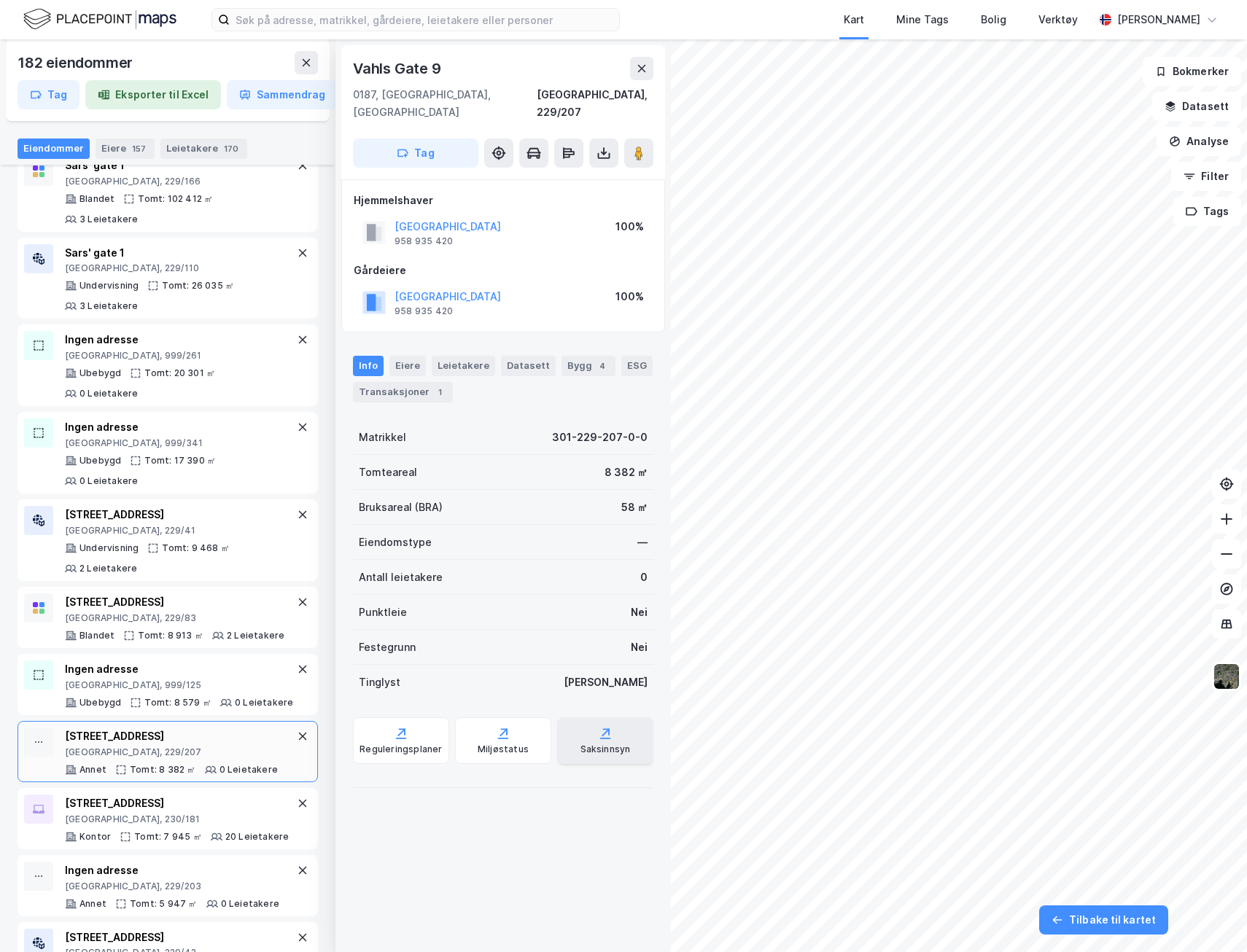
click at [598, 608] on icon at bounding box center [605, 734] width 15 height 15
click at [496, 608] on icon at bounding box center [504, 734] width 15 height 15
click at [640, 70] on icon at bounding box center [642, 68] width 8 height 7
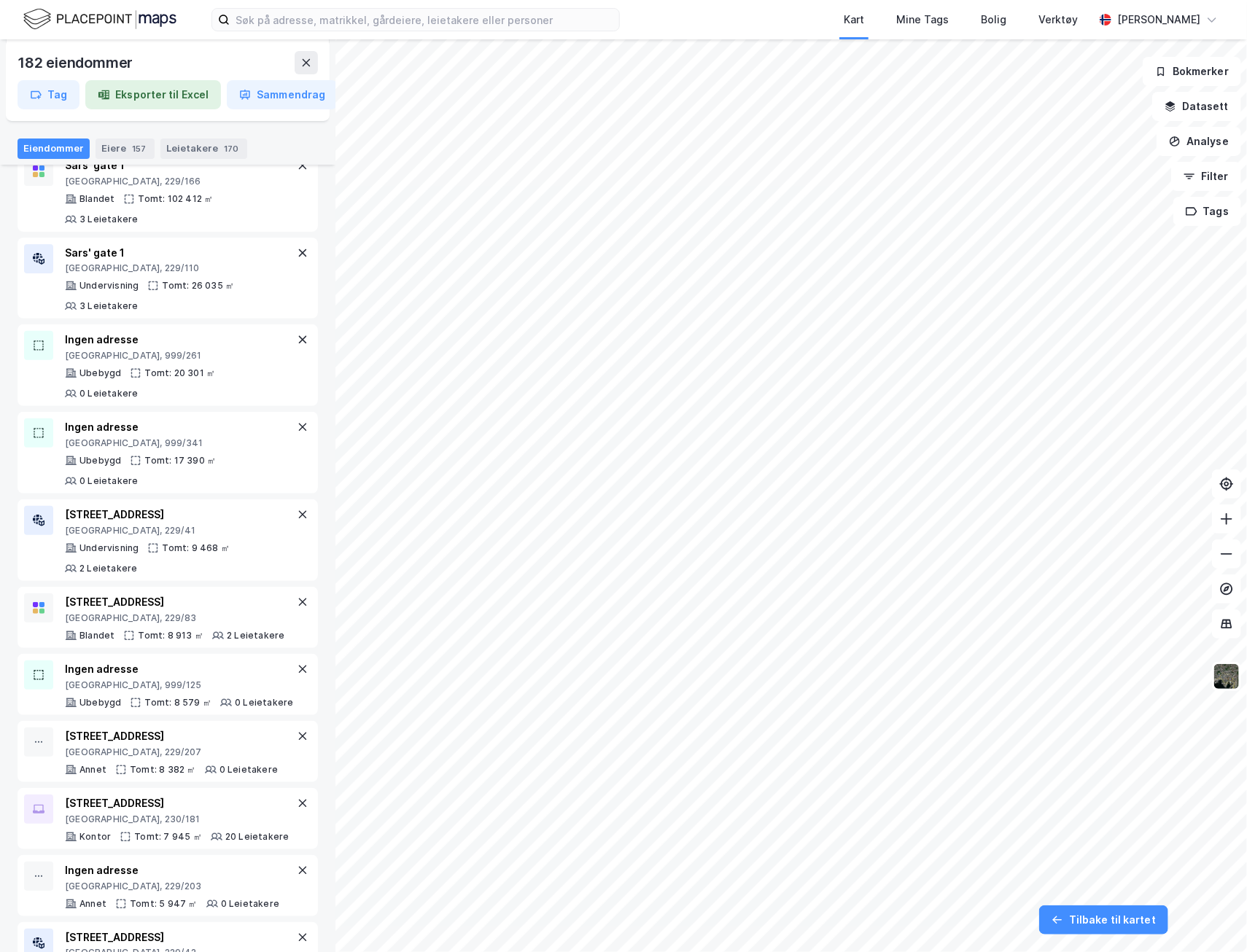
scroll to position [145, 0]
